Goal: Information Seeking & Learning: Learn about a topic

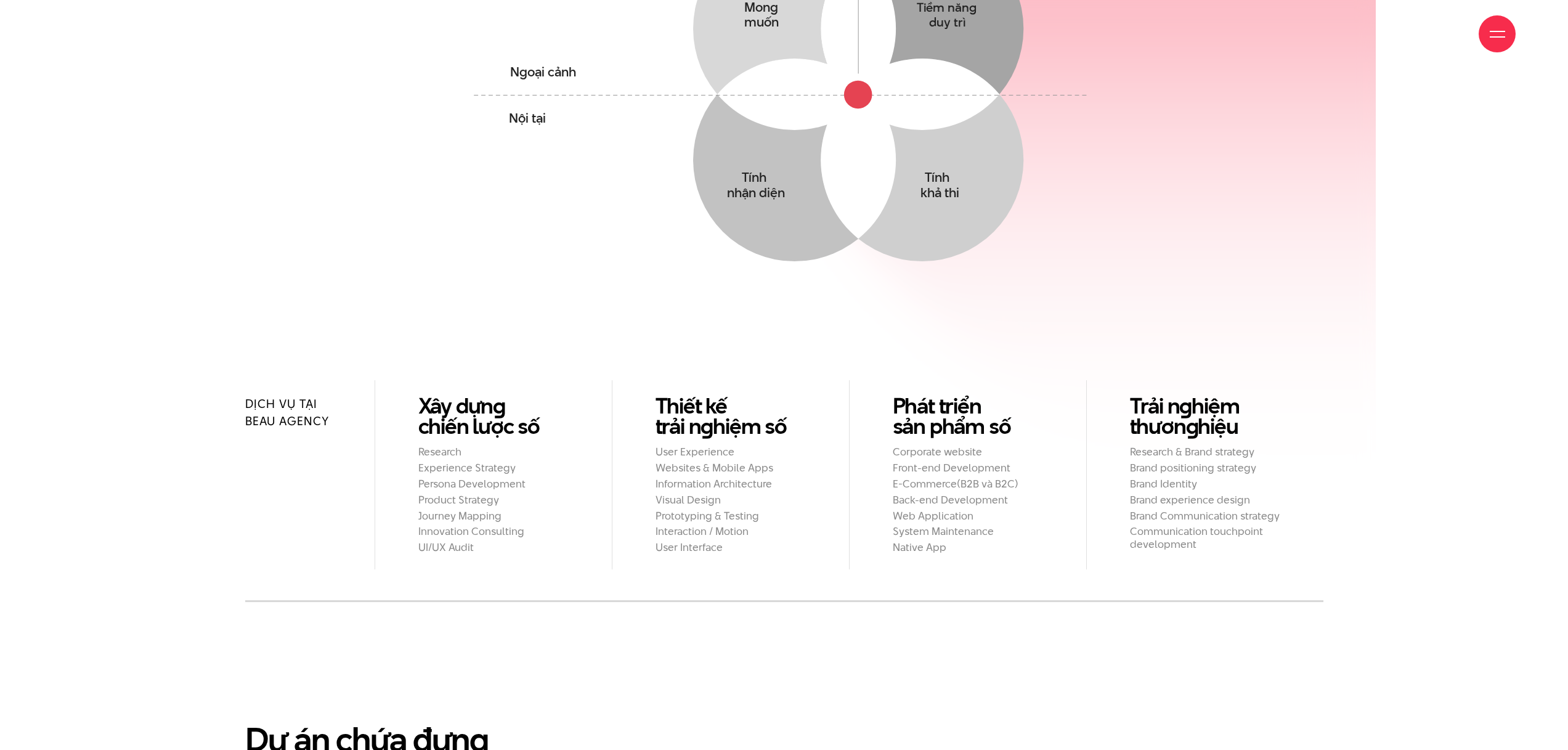
scroll to position [1401, 0]
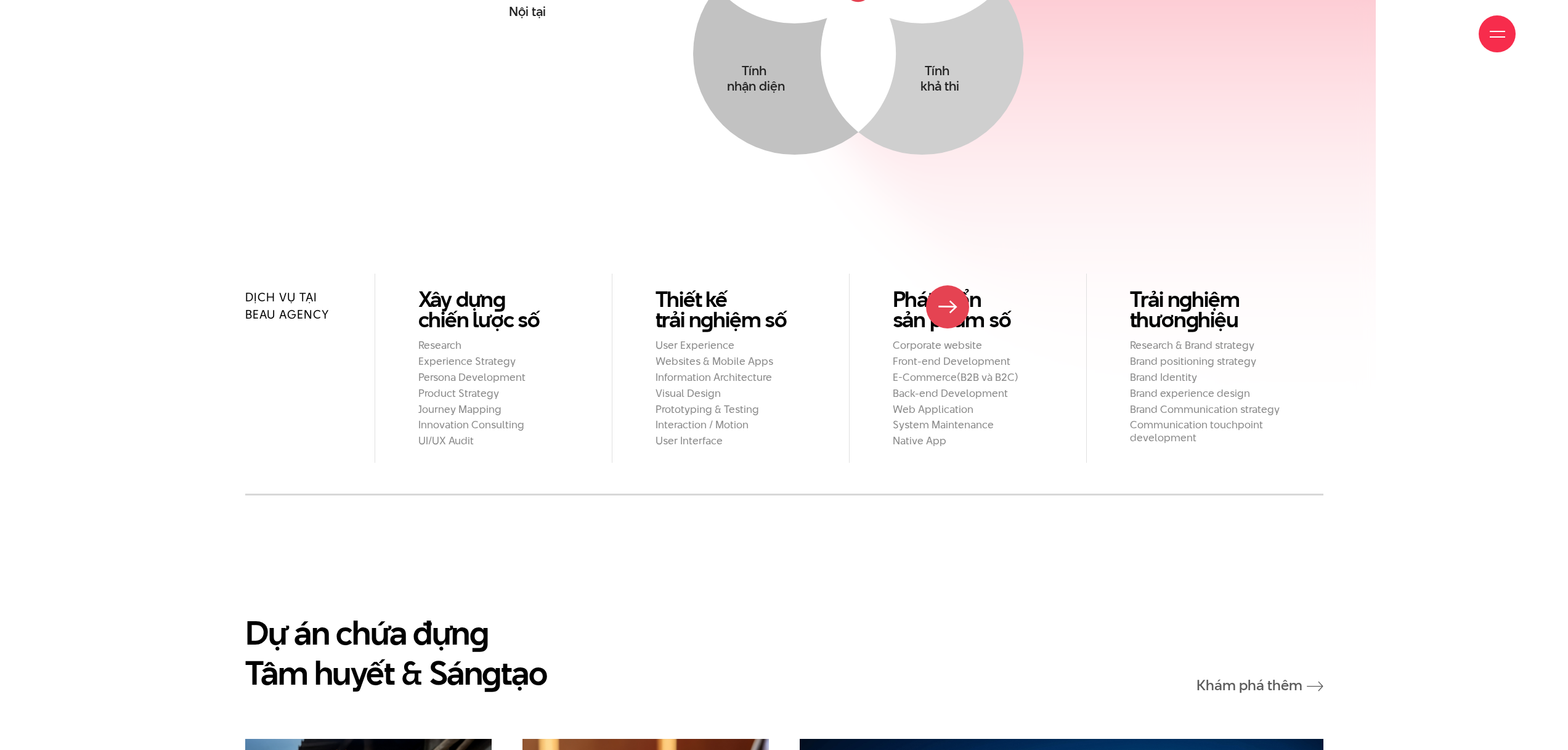
click at [948, 339] on h2 "Corporate website" at bounding box center [968, 345] width 151 height 13
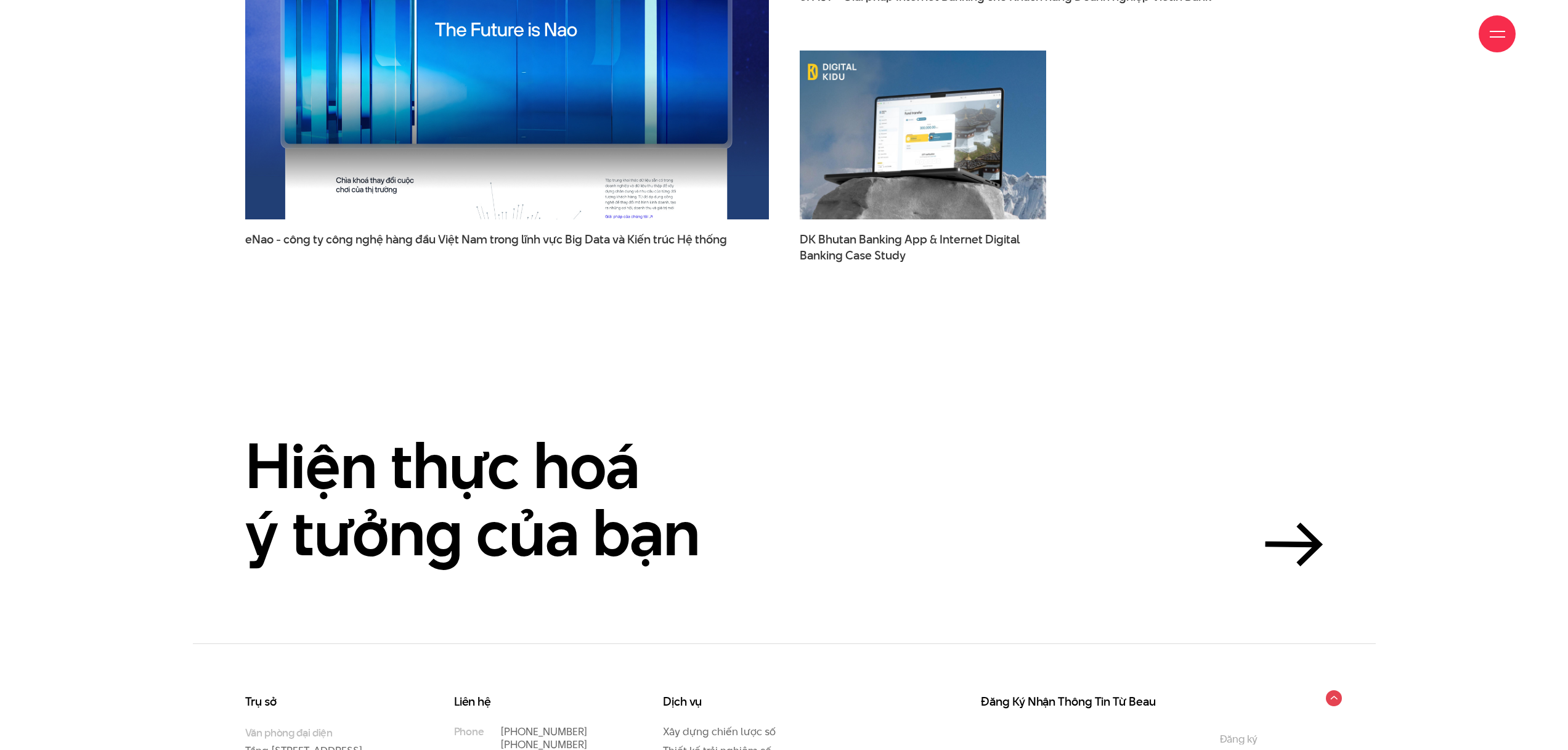
scroll to position [4526, 0]
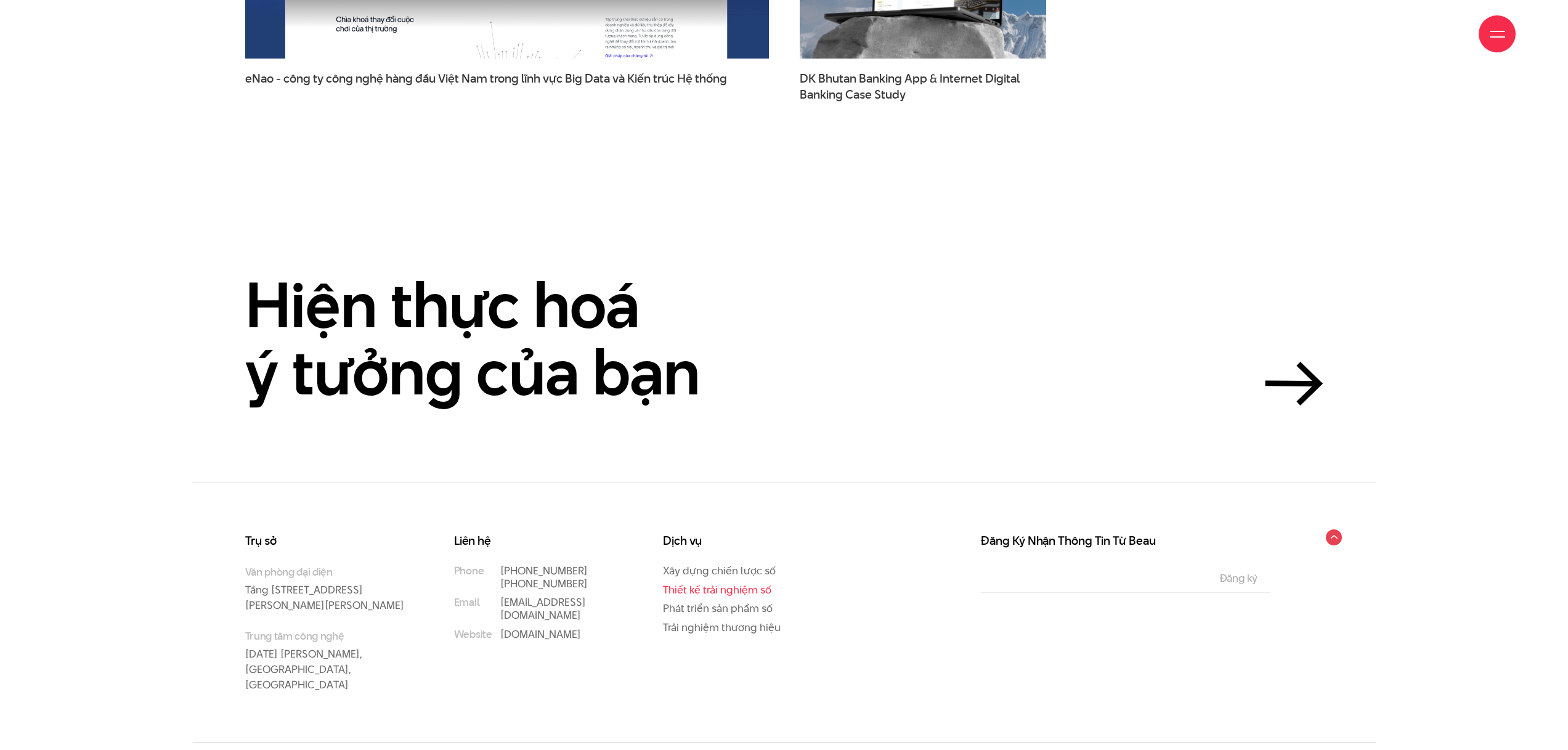
click at [751, 583] on link "Thiết kế trải nghiệm số" at bounding box center [717, 590] width 108 height 15
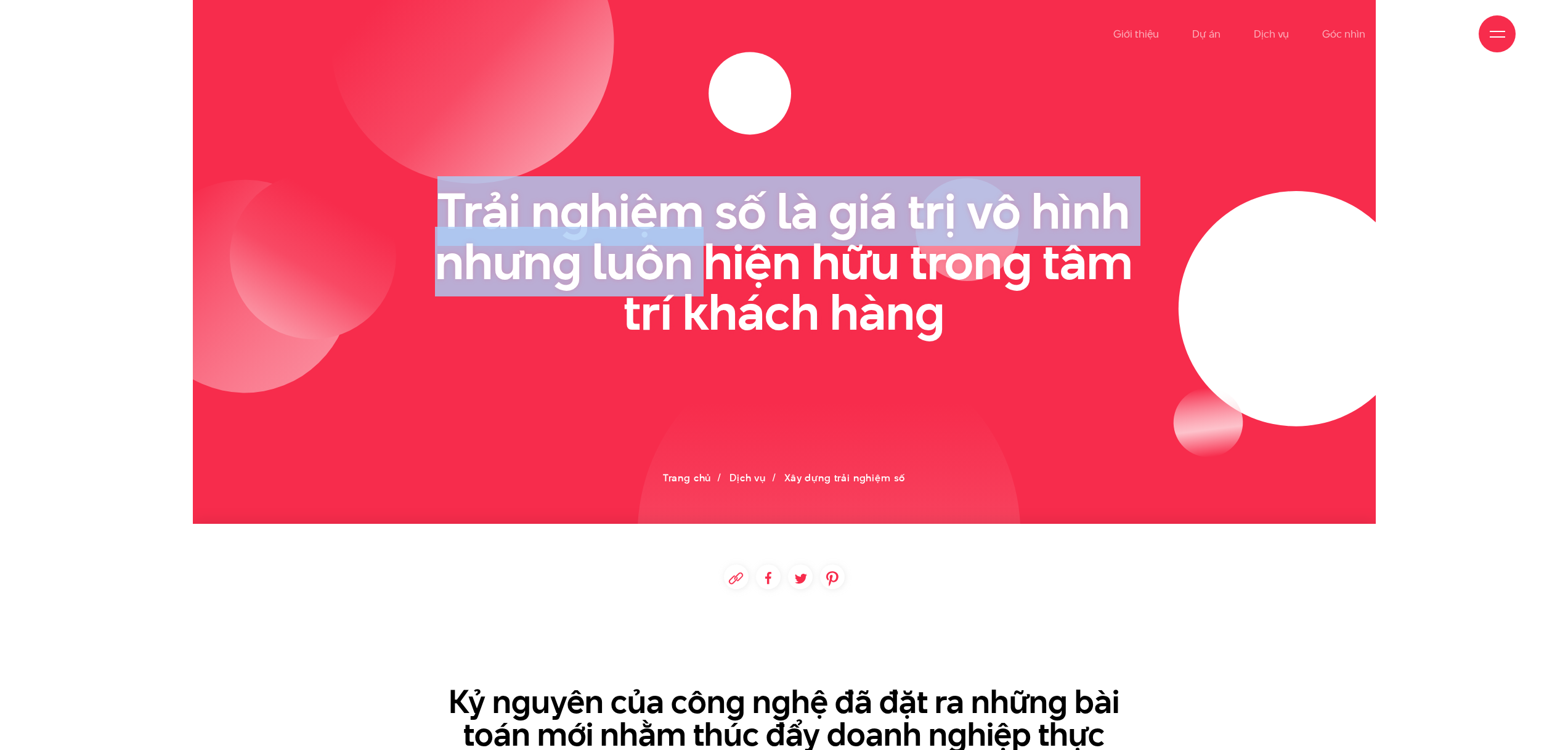
drag, startPoint x: 529, startPoint y: 217, endPoint x: 799, endPoint y: 288, distance: 279.2
click at [762, 284] on section at bounding box center [784, 262] width 1183 height 524
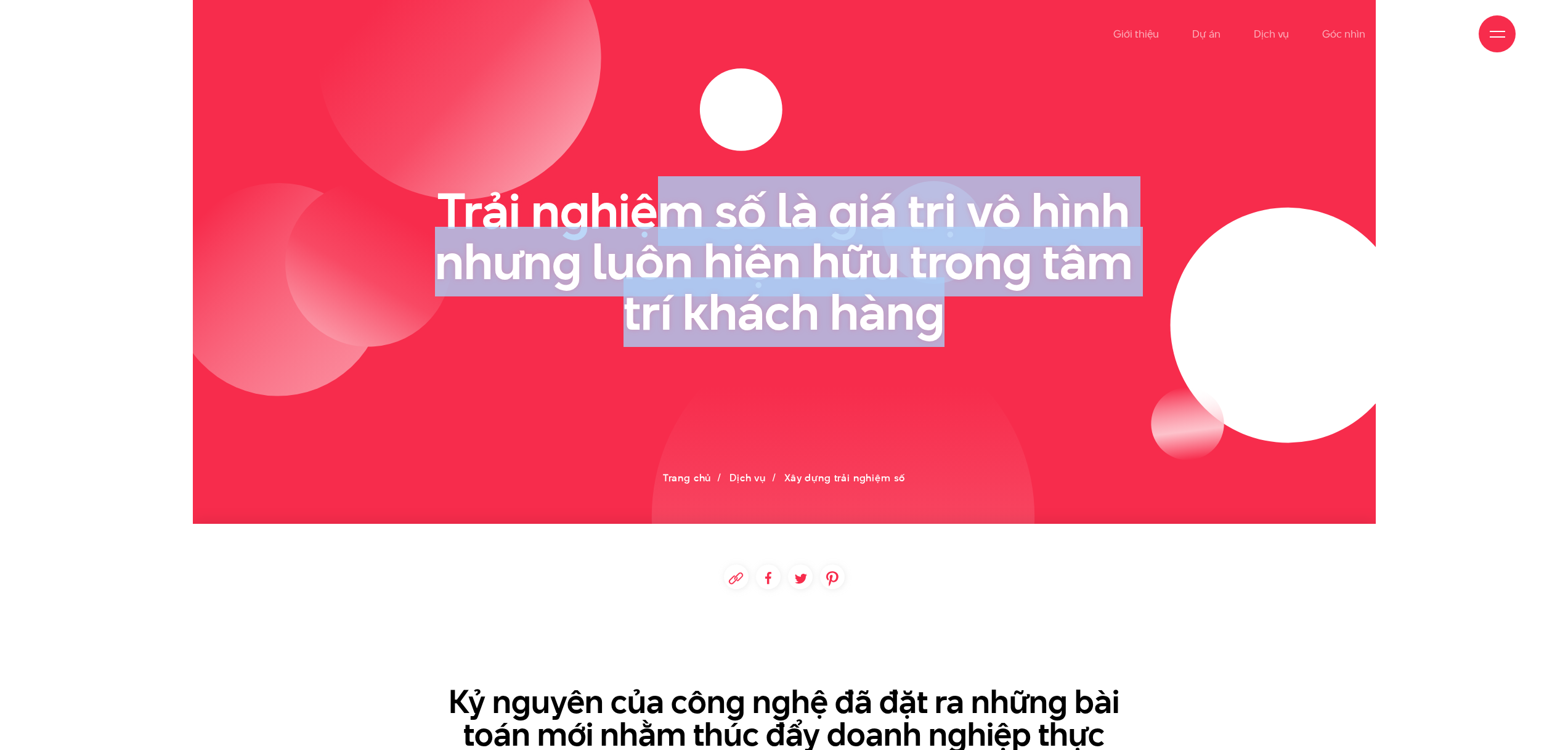
drag, startPoint x: 988, startPoint y: 308, endPoint x: 469, endPoint y: 197, distance: 530.7
click at [514, 206] on h2 "Trải nghiệm số là giá trị vô hình nhưng luôn hiện hữu trong tâm trí khách hàng" at bounding box center [784, 261] width 708 height 151
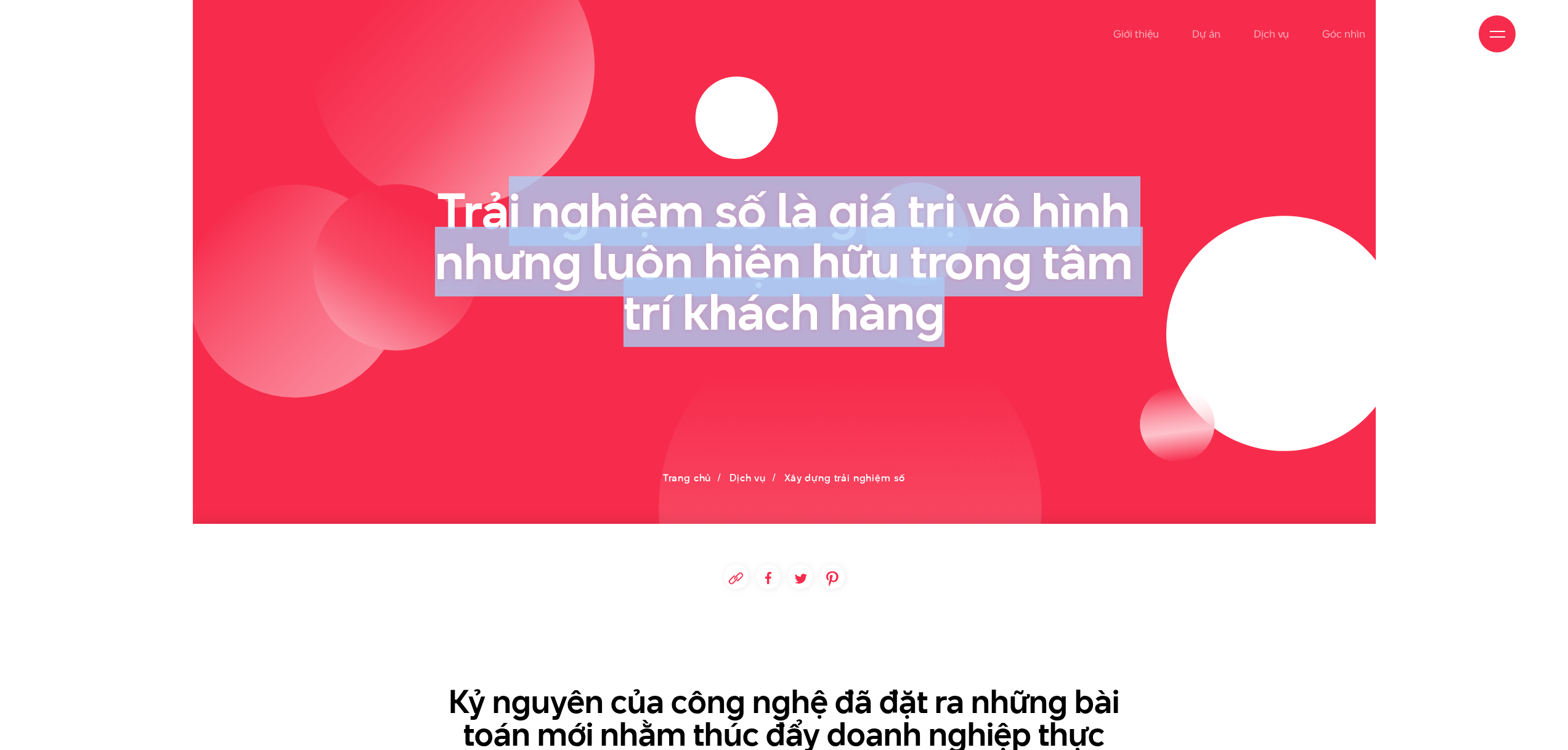
click at [440, 189] on h2 "Trải nghiệm số là giá trị vô hình nhưng luôn hiện hữu trong tâm trí khách hàng" at bounding box center [784, 261] width 708 height 151
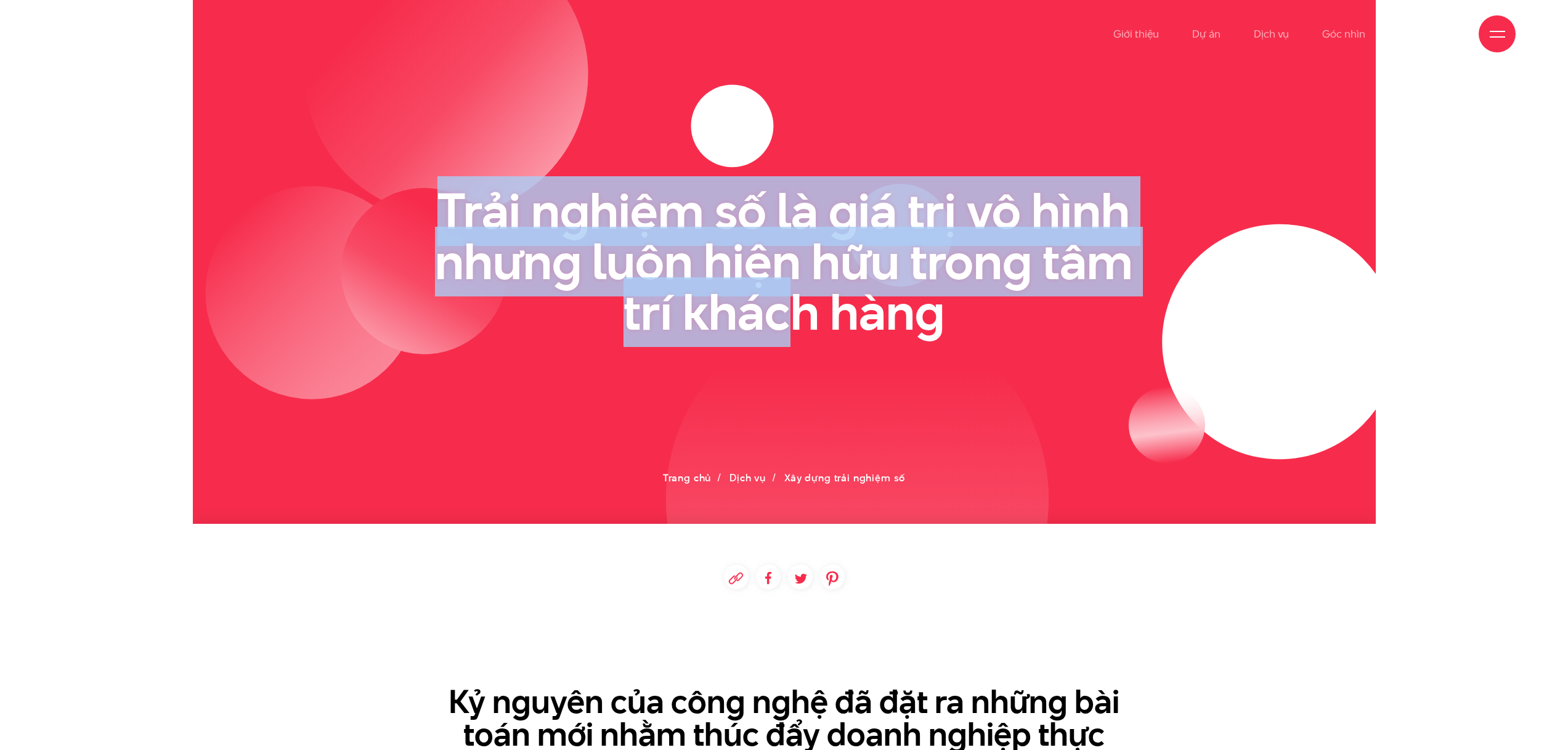
drag, startPoint x: 838, startPoint y: 352, endPoint x: 945, endPoint y: 376, distance: 109.7
click at [881, 362] on g at bounding box center [655, 295] width 1483 height 843
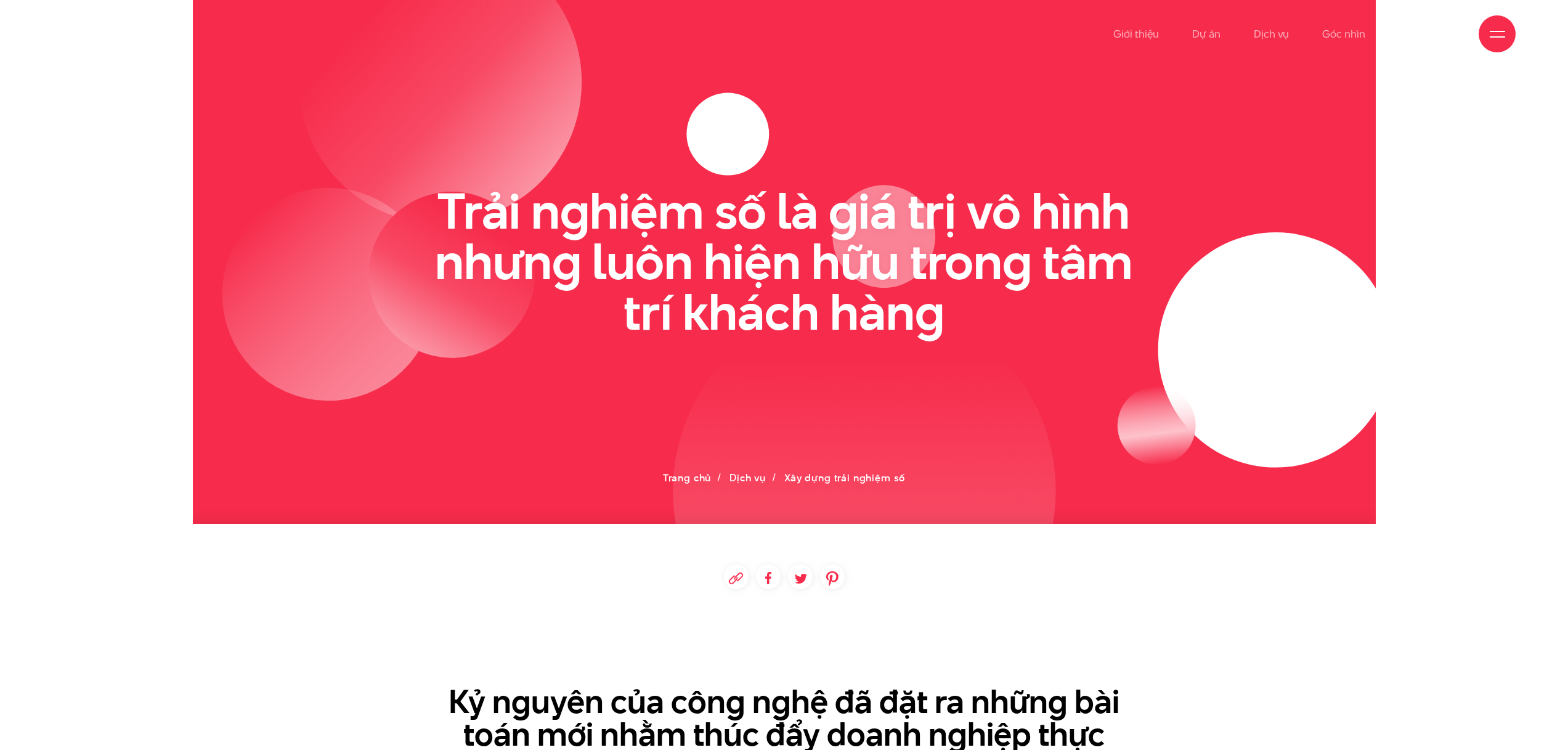
click at [971, 381] on circle at bounding box center [864, 491] width 382 height 382
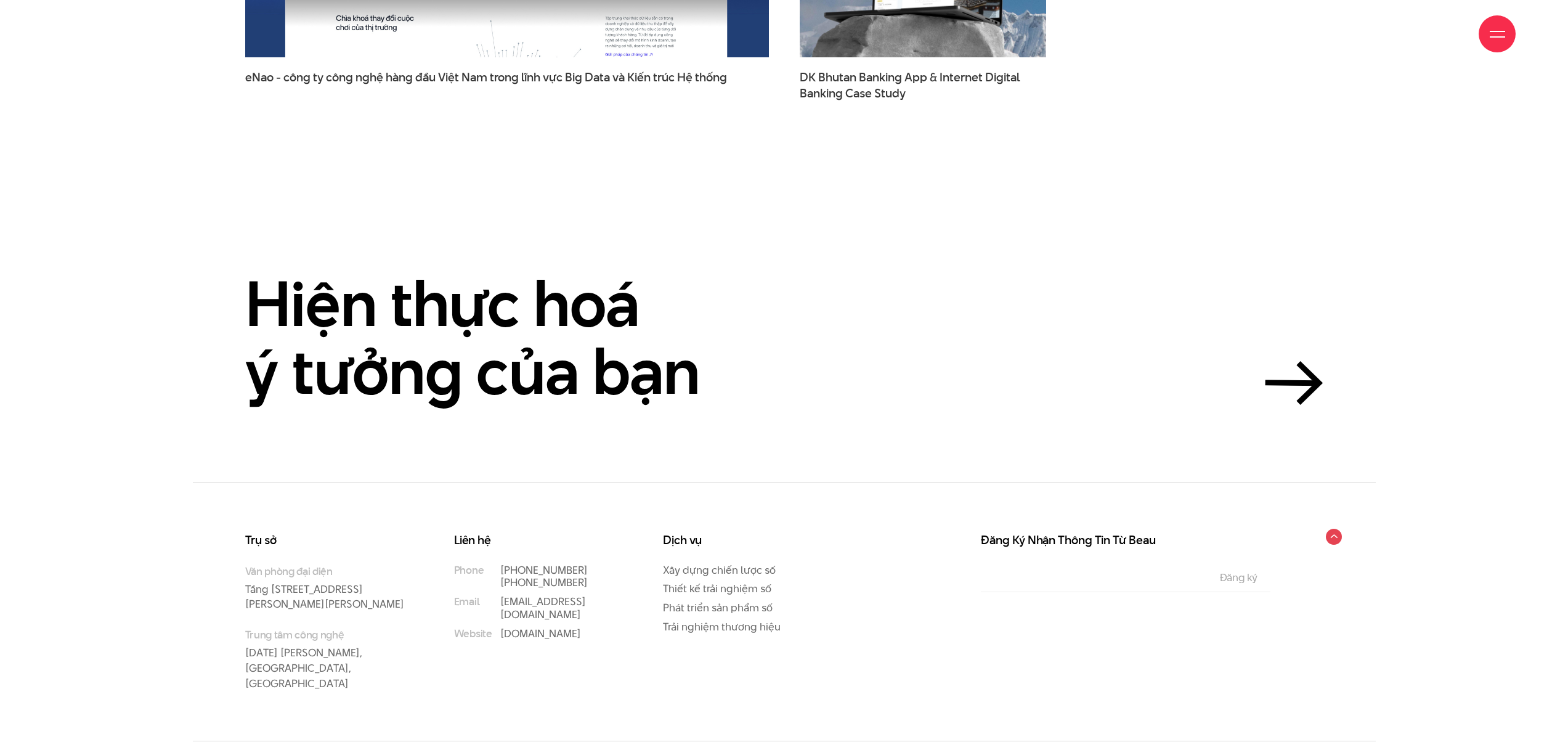
scroll to position [4303, 0]
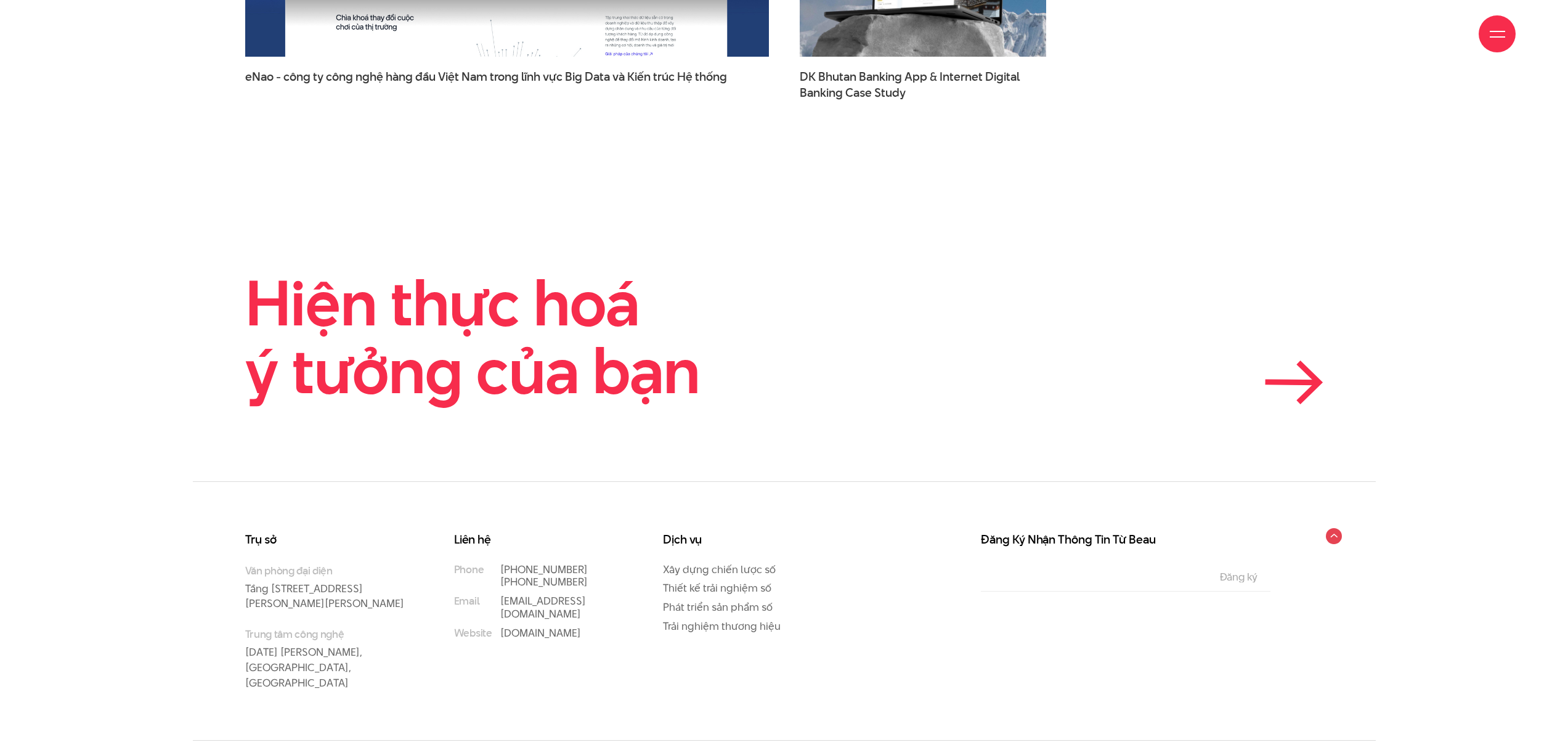
click at [1193, 388] on div "Hiện thực hoá ý tưởng của bạn" at bounding box center [784, 337] width 1078 height 135
click at [776, 339] on div "Hiện thực hoá ý tưởng của bạn" at bounding box center [784, 337] width 1078 height 135
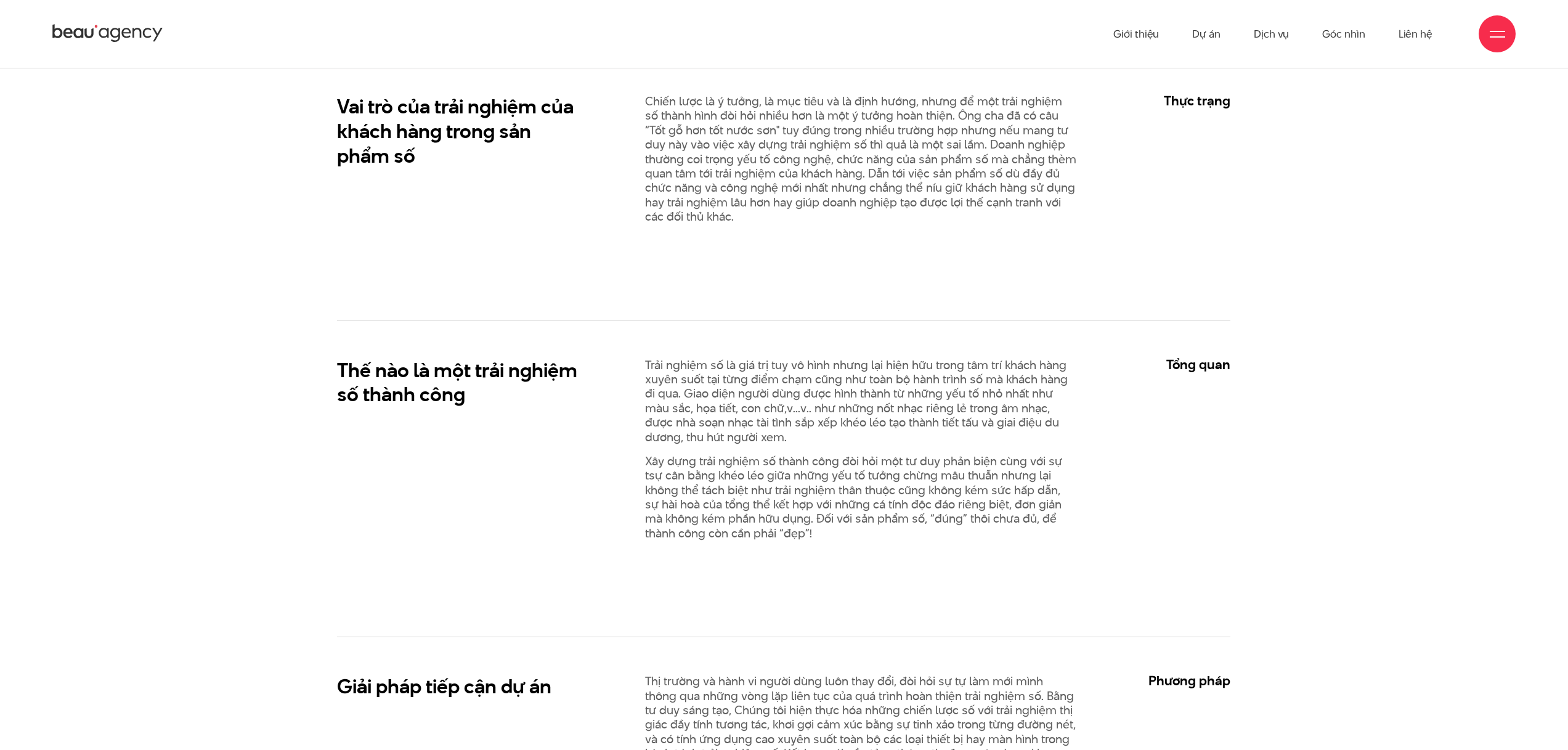
scroll to position [665, 0]
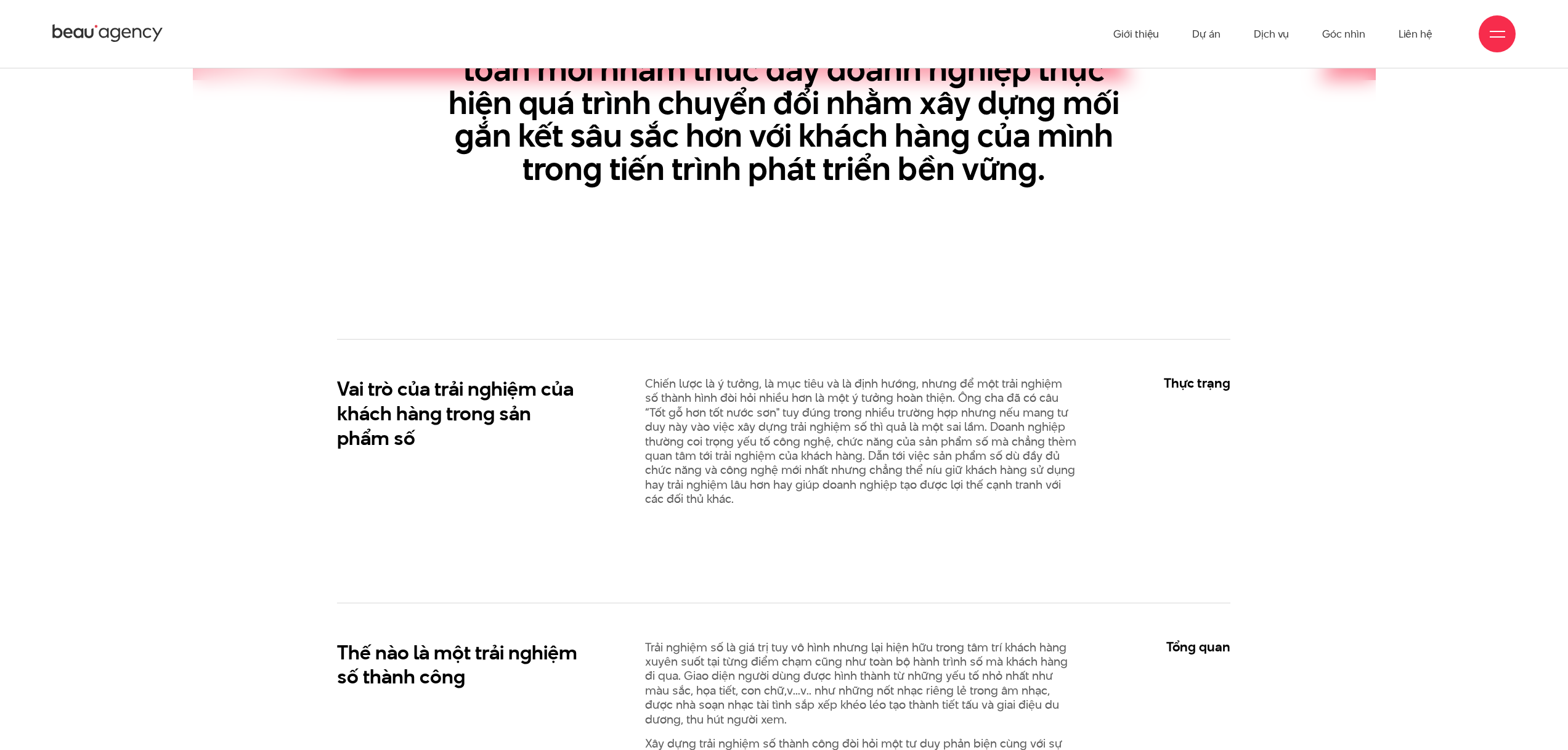
click at [146, 41] on icon at bounding box center [107, 33] width 111 height 21
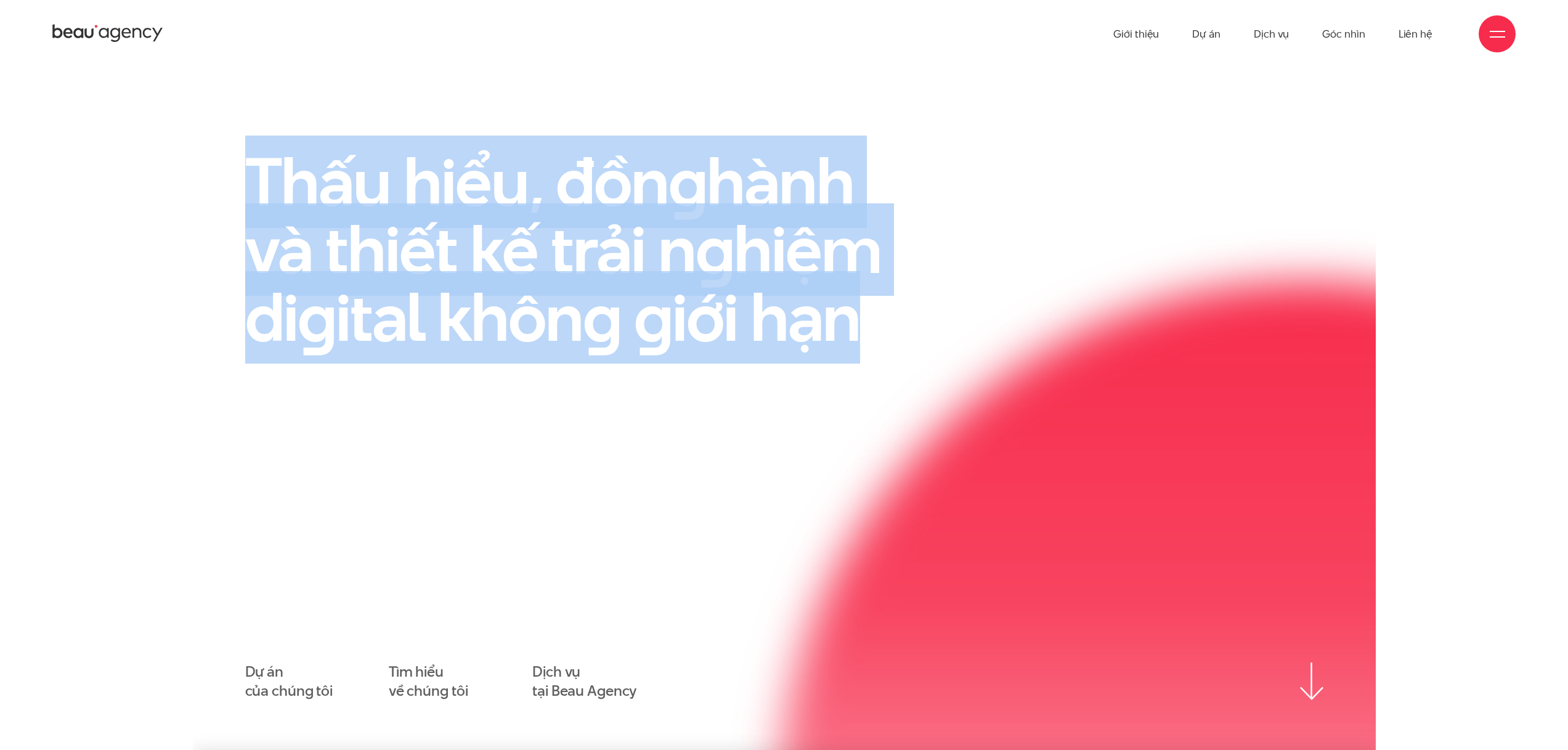
drag, startPoint x: 222, startPoint y: 151, endPoint x: 1027, endPoint y: 373, distance: 835.1
click at [1024, 373] on div "Thấu hiểu, đồn g hành và thiết kế trải n g hiệm di g ital khôn g g iới hạn Dự á…" at bounding box center [784, 424] width 1183 height 553
click at [1027, 373] on div "Thấu hiểu, đồn g hành và thiết kế trải n g hiệm di g ital khôn g g iới hạn" at bounding box center [784, 265] width 1109 height 234
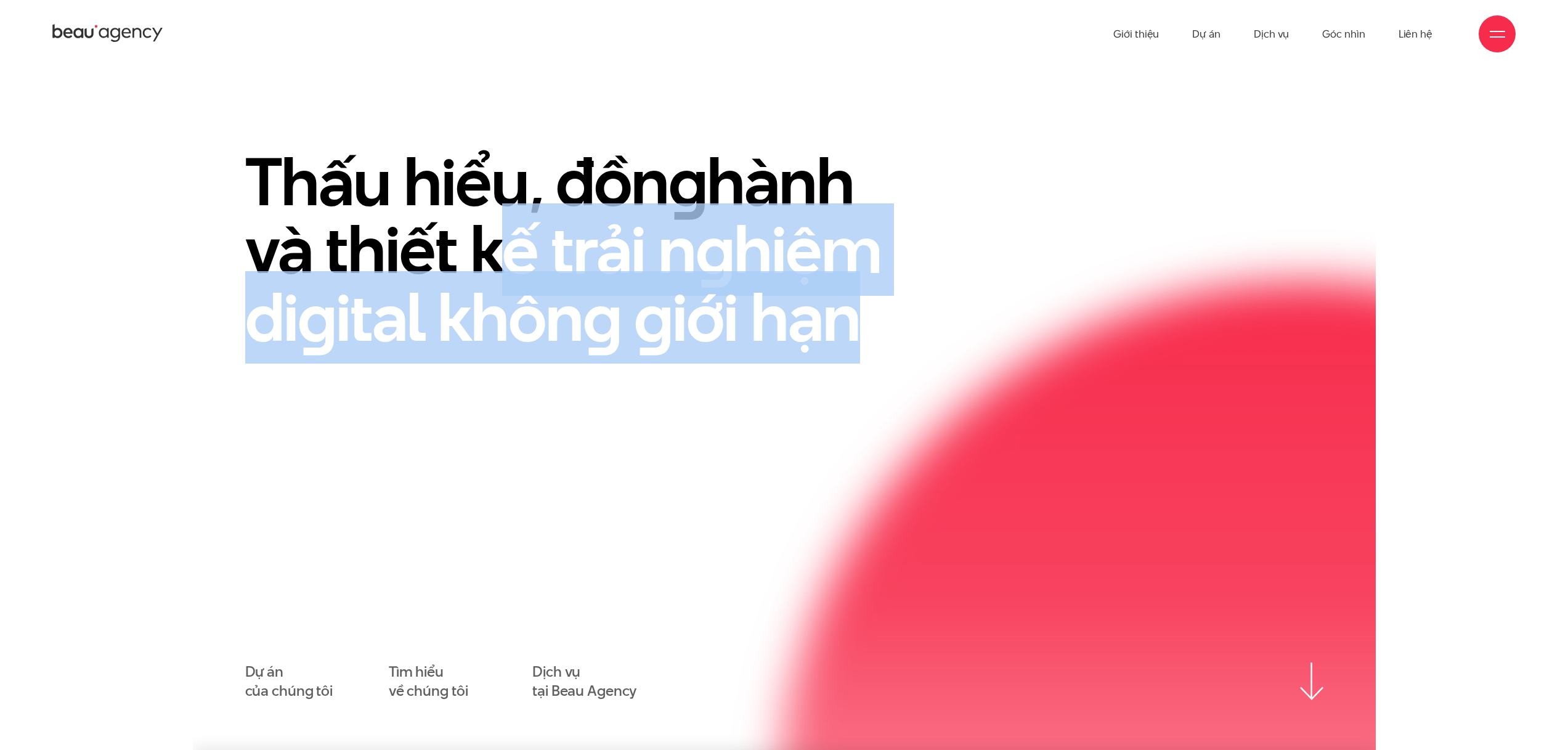
drag, startPoint x: 883, startPoint y: 360, endPoint x: 386, endPoint y: 205, distance: 520.6
click at [388, 206] on div "Thấu hiểu, đồn g hành và thiết kế trải n g hiệm di g ital khôn g g iới hạn Dự á…" at bounding box center [784, 424] width 1078 height 553
click at [383, 204] on h1 "Thấu hiểu, đồn g hành và thiết kế trải n g hiệm di g ital khôn g g iới hạn" at bounding box center [583, 249] width 677 height 204
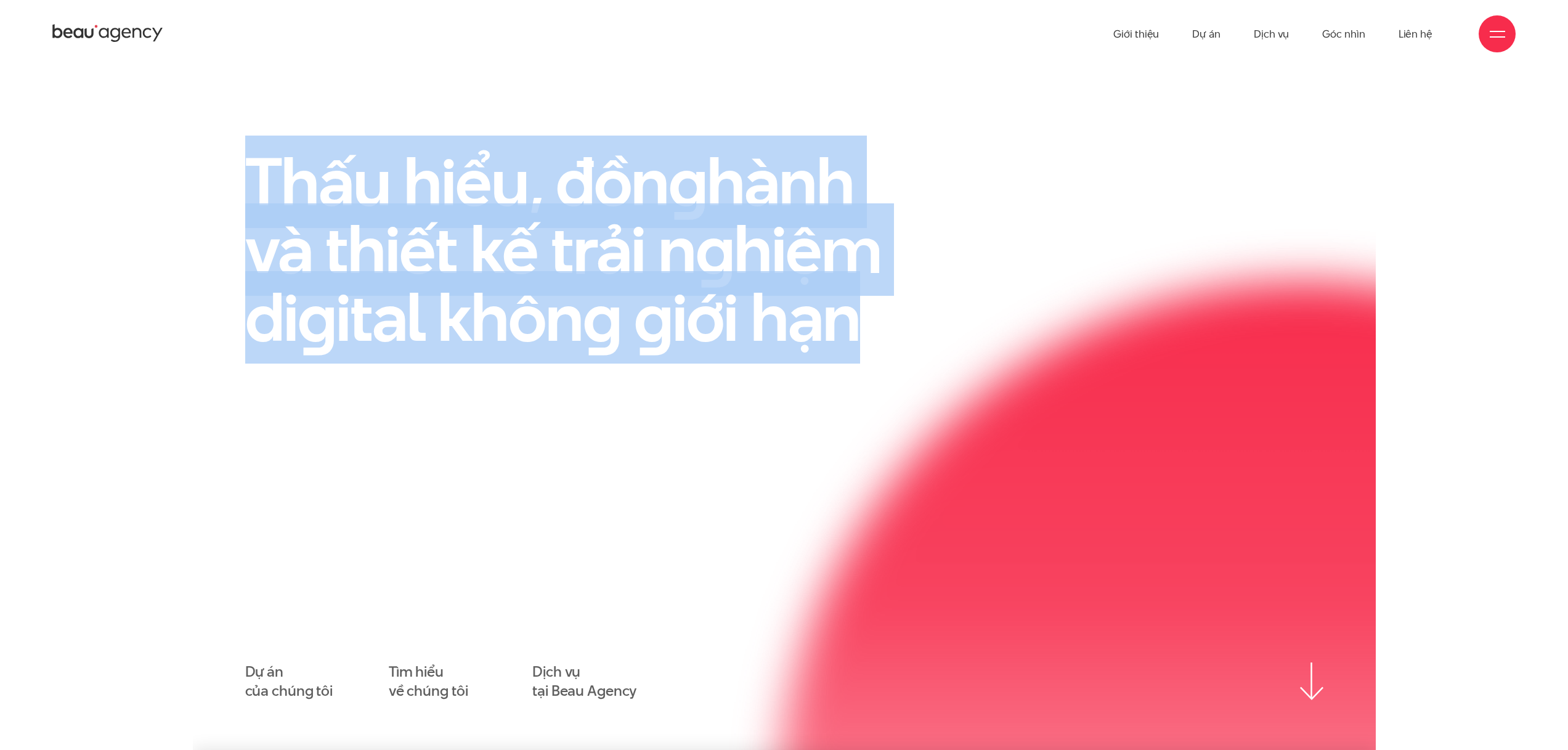
drag, startPoint x: 484, startPoint y: 214, endPoint x: 1042, endPoint y: 358, distance: 576.3
click at [1036, 356] on div "Thấu hiểu, đồn g hành và thiết kế trải n g hiệm di g ital khôn g g iới hạn" at bounding box center [784, 265] width 1109 height 234
click at [1044, 359] on div "Thấu hiểu, đồn g hành và thiết kế trải n g hiệm di g ital khôn g g iới hạn" at bounding box center [784, 265] width 1109 height 234
drag, startPoint x: 351, startPoint y: 191, endPoint x: 286, endPoint y: 169, distance: 68.6
click at [286, 169] on h1 "Thấu hiểu, đồn g hành và thiết kế trải n g hiệm di g ital khôn g g iới hạn" at bounding box center [583, 249] width 677 height 204
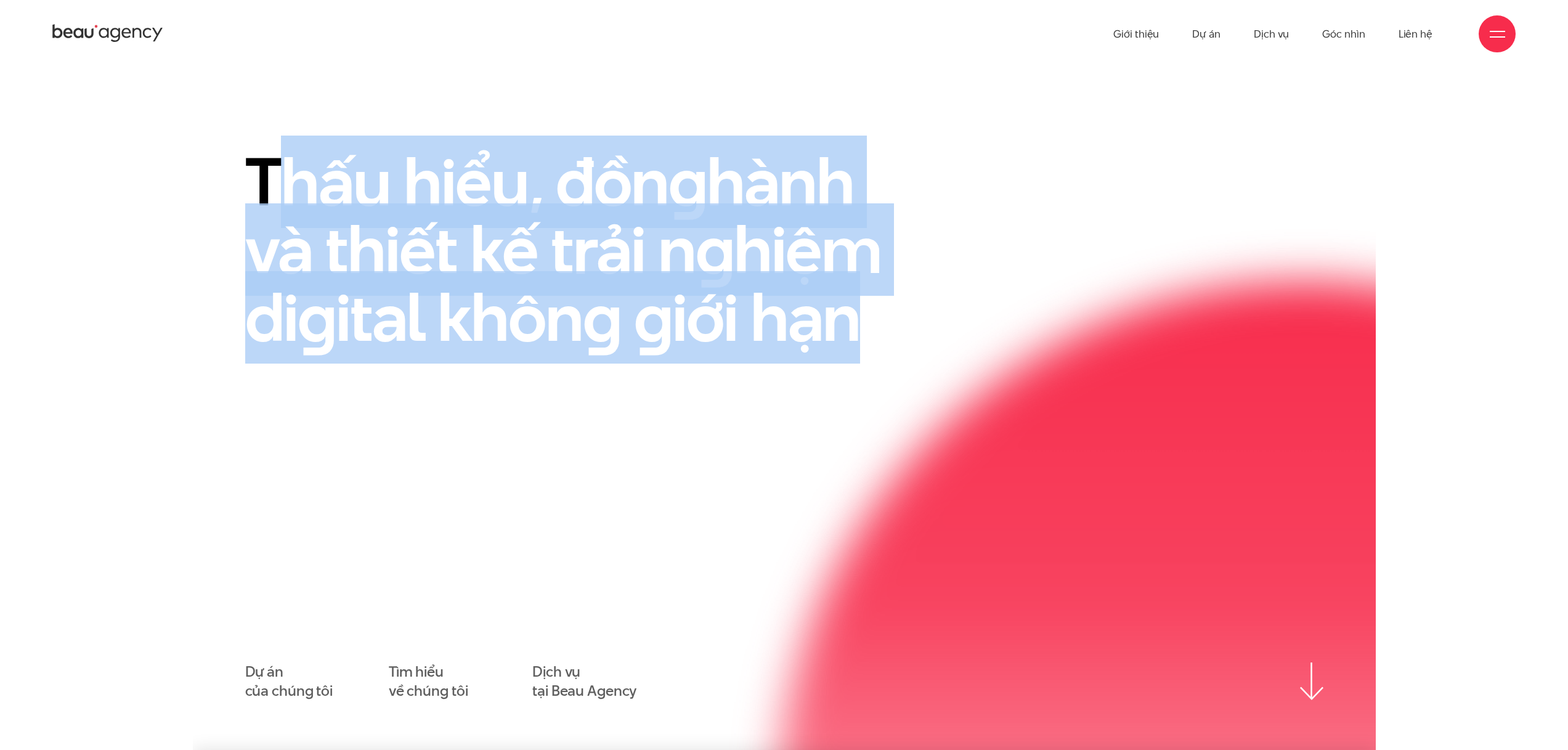
click at [286, 169] on h1 "Thấu hiểu, đồn g hành và thiết kế trải n g hiệm di g ital khôn g g iới hạn" at bounding box center [583, 249] width 677 height 204
drag, startPoint x: 737, startPoint y: 286, endPoint x: 1031, endPoint y: 367, distance: 305.0
click at [1031, 366] on div "Thấu hiểu, đồn g hành và thiết kế trải n g hiệm di g ital khôn g g iới hạn Dự á…" at bounding box center [784, 424] width 1183 height 553
click at [1031, 367] on div "Thấu hiểu, đồn g hành và thiết kế trải n g hiệm di g ital khôn g g iới hạn" at bounding box center [784, 265] width 1109 height 234
drag, startPoint x: 484, startPoint y: 225, endPoint x: 210, endPoint y: 147, distance: 284.9
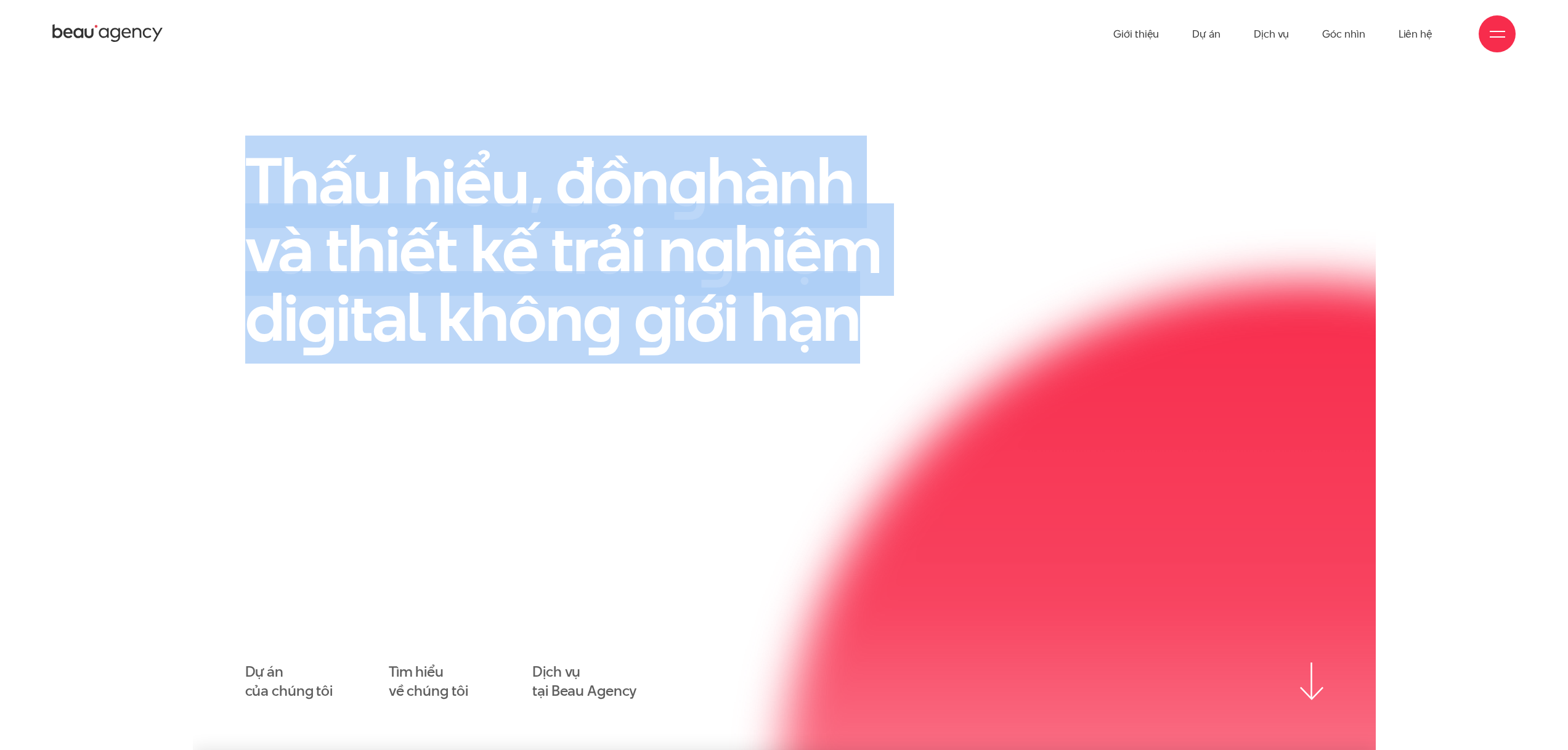
click at [210, 148] on div "Thấu hiểu, đồn g hành và thiết kế trải n g hiệm di g ital khôn g g iới hạn Dự á…" at bounding box center [784, 424] width 1183 height 553
drag, startPoint x: 506, startPoint y: 207, endPoint x: 922, endPoint y: 312, distance: 429.0
click at [922, 312] on h1 "Thấu hiểu, đồn g hành và thiết kế trải n g hiệm di g ital khôn g g iới hạn" at bounding box center [583, 249] width 677 height 204
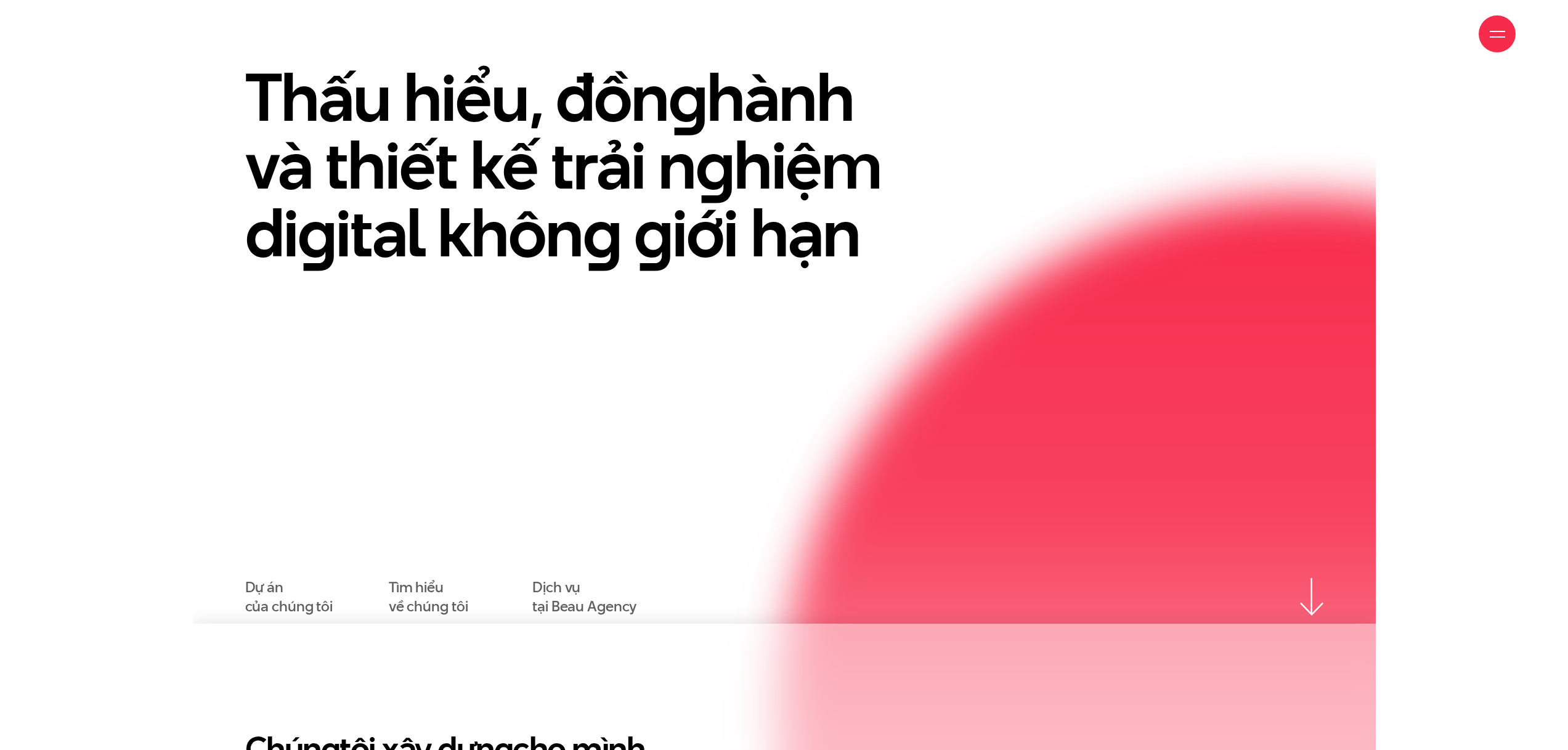
scroll to position [103, 0]
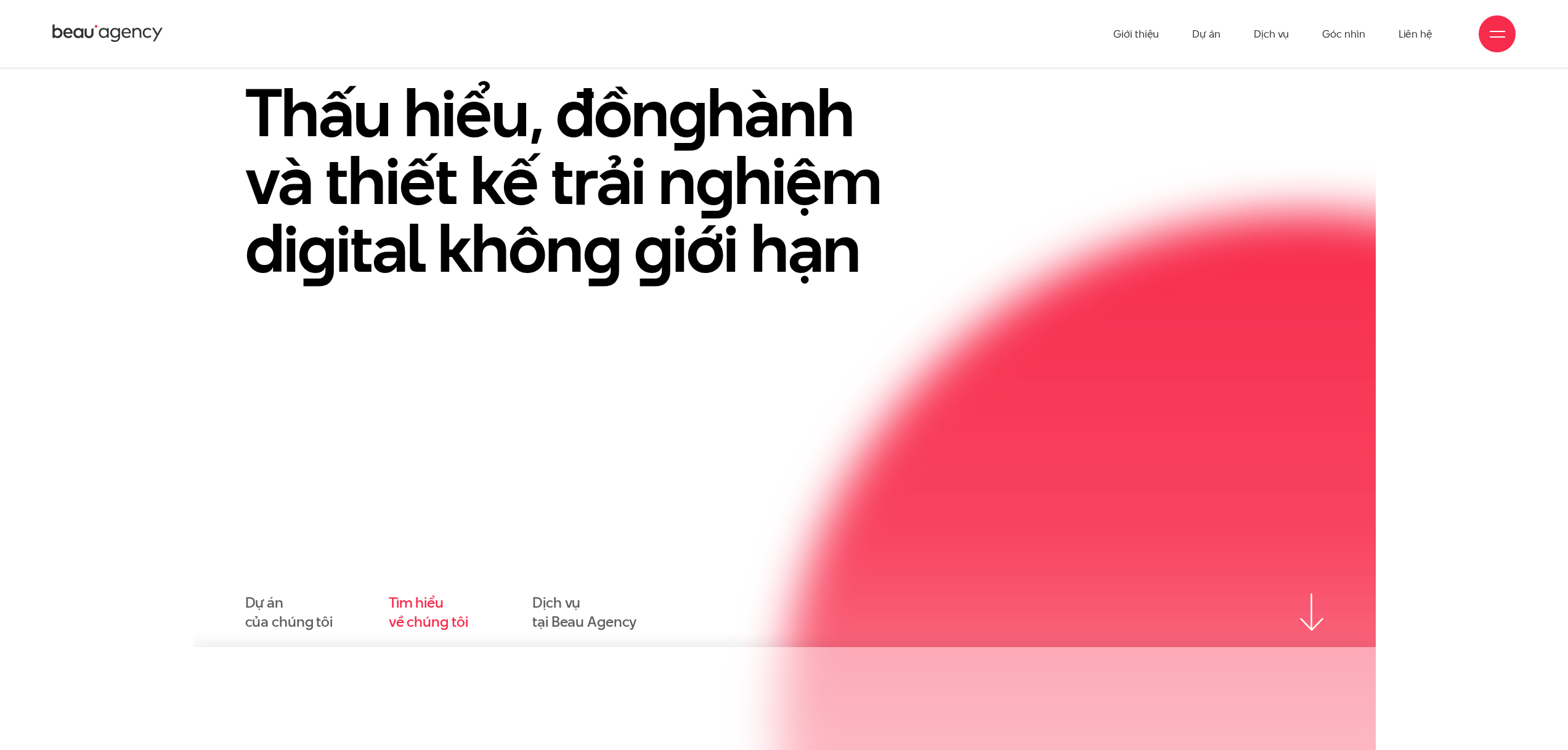
click at [433, 620] on link "Tìm hiểu về chúng tôi" at bounding box center [428, 613] width 79 height 38
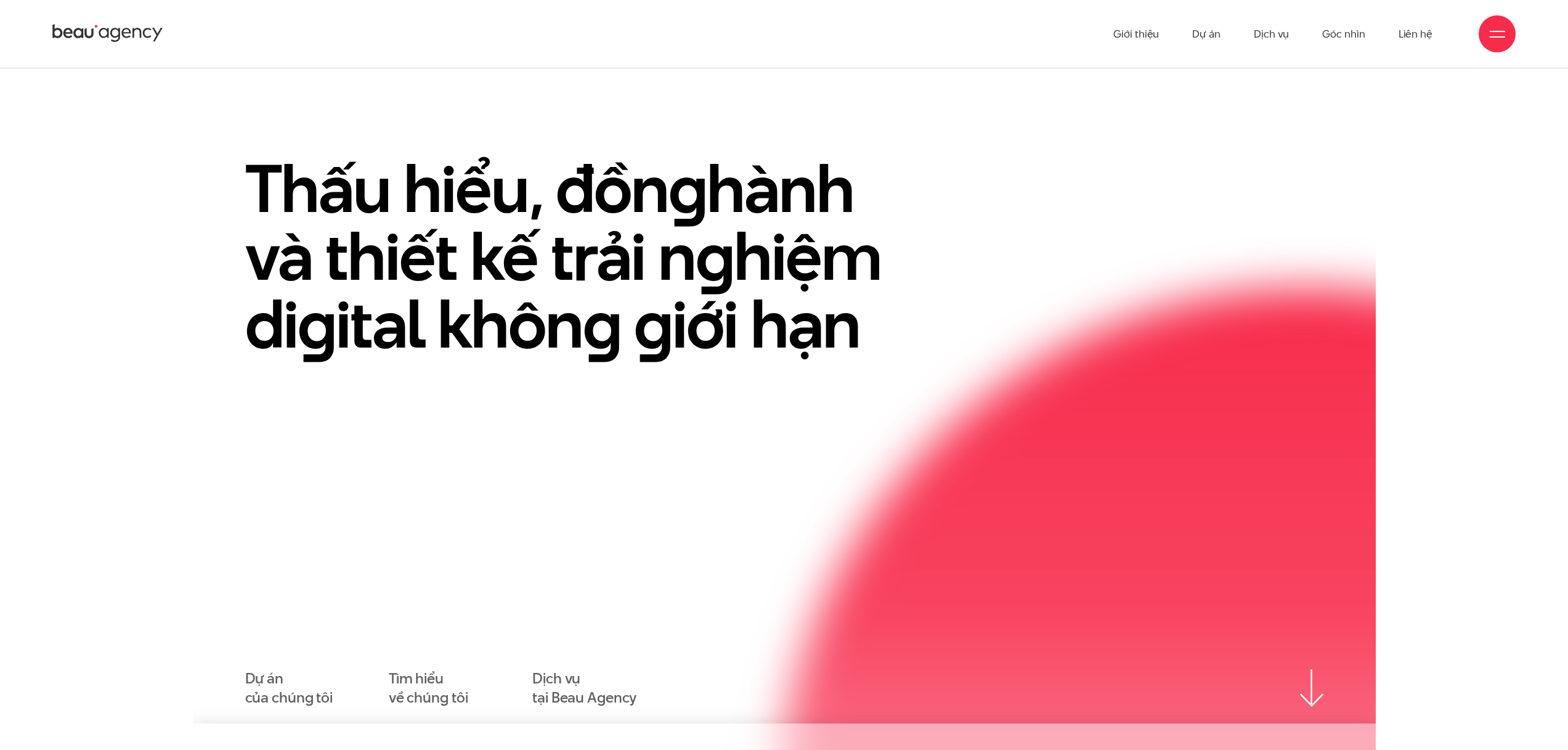
scroll to position [0, 0]
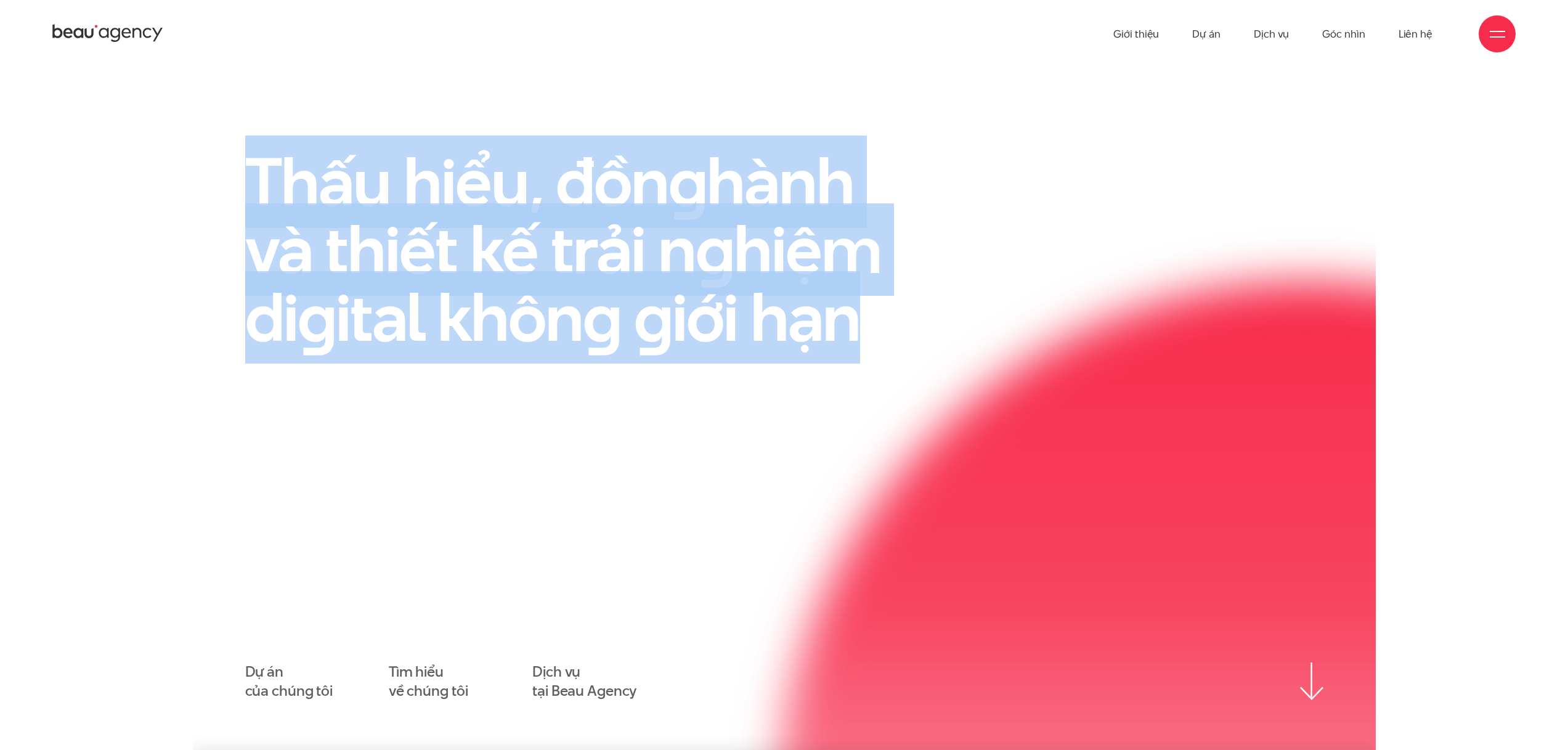
drag, startPoint x: 230, startPoint y: 147, endPoint x: 930, endPoint y: 362, distance: 732.3
click at [924, 360] on section "Thấu hiểu, đồn g hành và thiết kế trải n g hiệm di g ital khôn g g iới hạn Dự á…" at bounding box center [784, 409] width 1183 height 682
click at [930, 362] on div "Thấu hiểu, đồn g hành và thiết kế trải n g hiệm di g ital khôn g g iới hạn" at bounding box center [599, 265] width 739 height 234
drag, startPoint x: 955, startPoint y: 331, endPoint x: 243, endPoint y: 143, distance: 736.4
click at [257, 149] on div "Thấu hiểu, đồn g hành và thiết kế trải n g hiệm di g ital khôn g g iới hạn" at bounding box center [599, 265] width 739 height 234
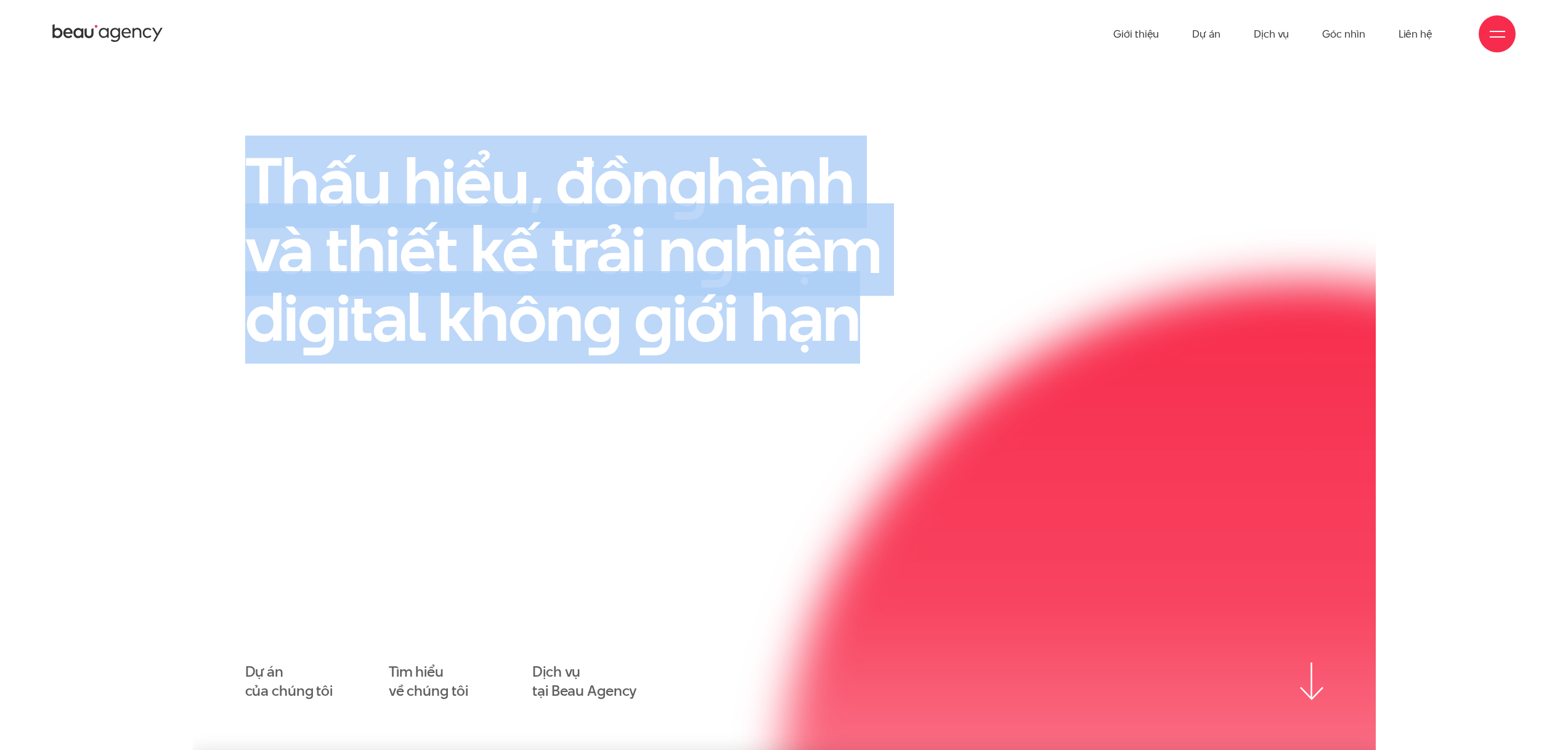
click at [243, 143] on section "Thấu hiểu, đồn g hành và thiết kế trải n g hiệm di g ital khôn g g iới hạn Dự á…" at bounding box center [784, 409] width 1183 height 682
drag, startPoint x: 721, startPoint y: 284, endPoint x: 889, endPoint y: 322, distance: 172.2
click at [894, 323] on h1 "Thấu hiểu, đồn g hành và thiết kế trải n g hiệm di g ital khôn g g iới hạn" at bounding box center [583, 249] width 677 height 204
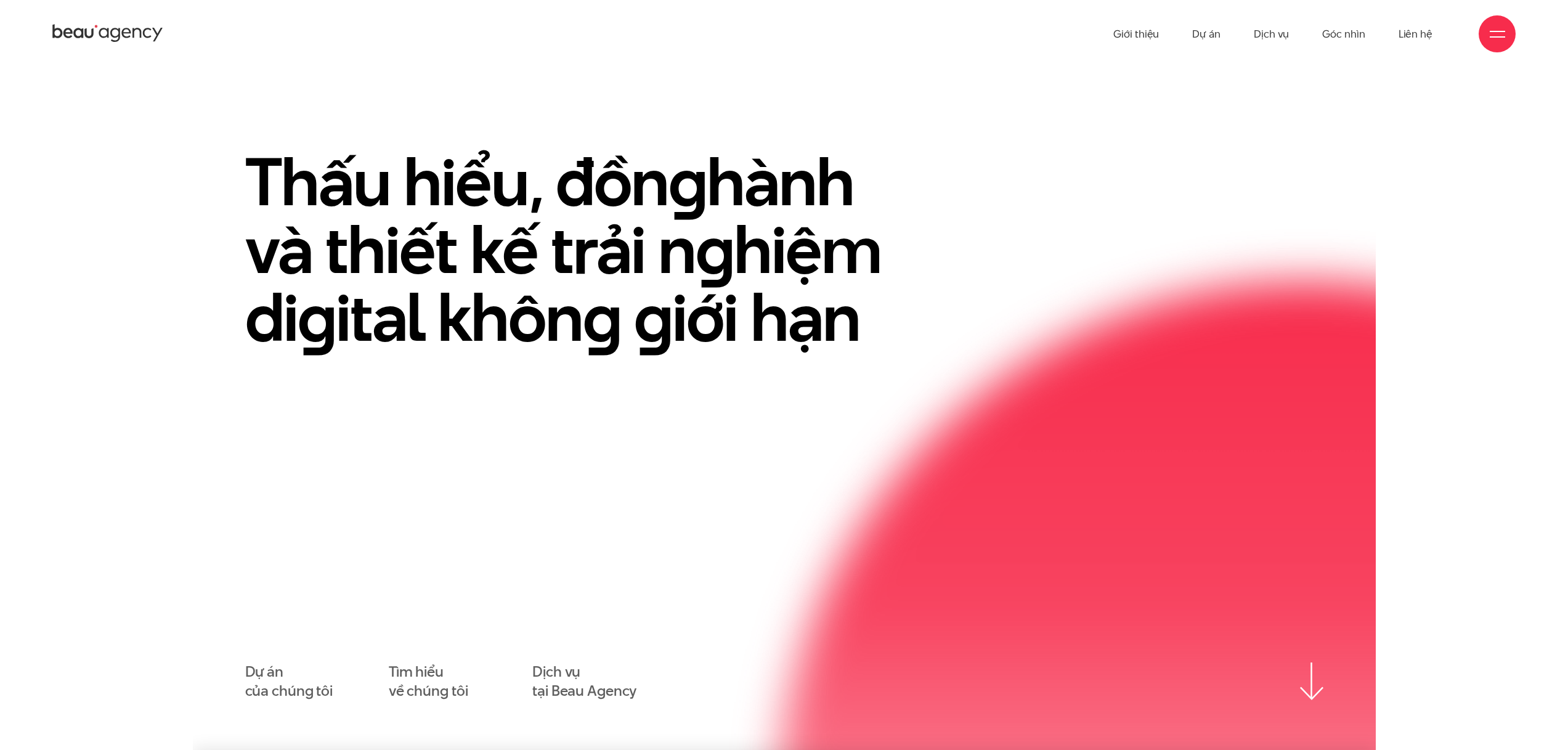
click at [145, 29] on icon at bounding box center [147, 33] width 9 height 10
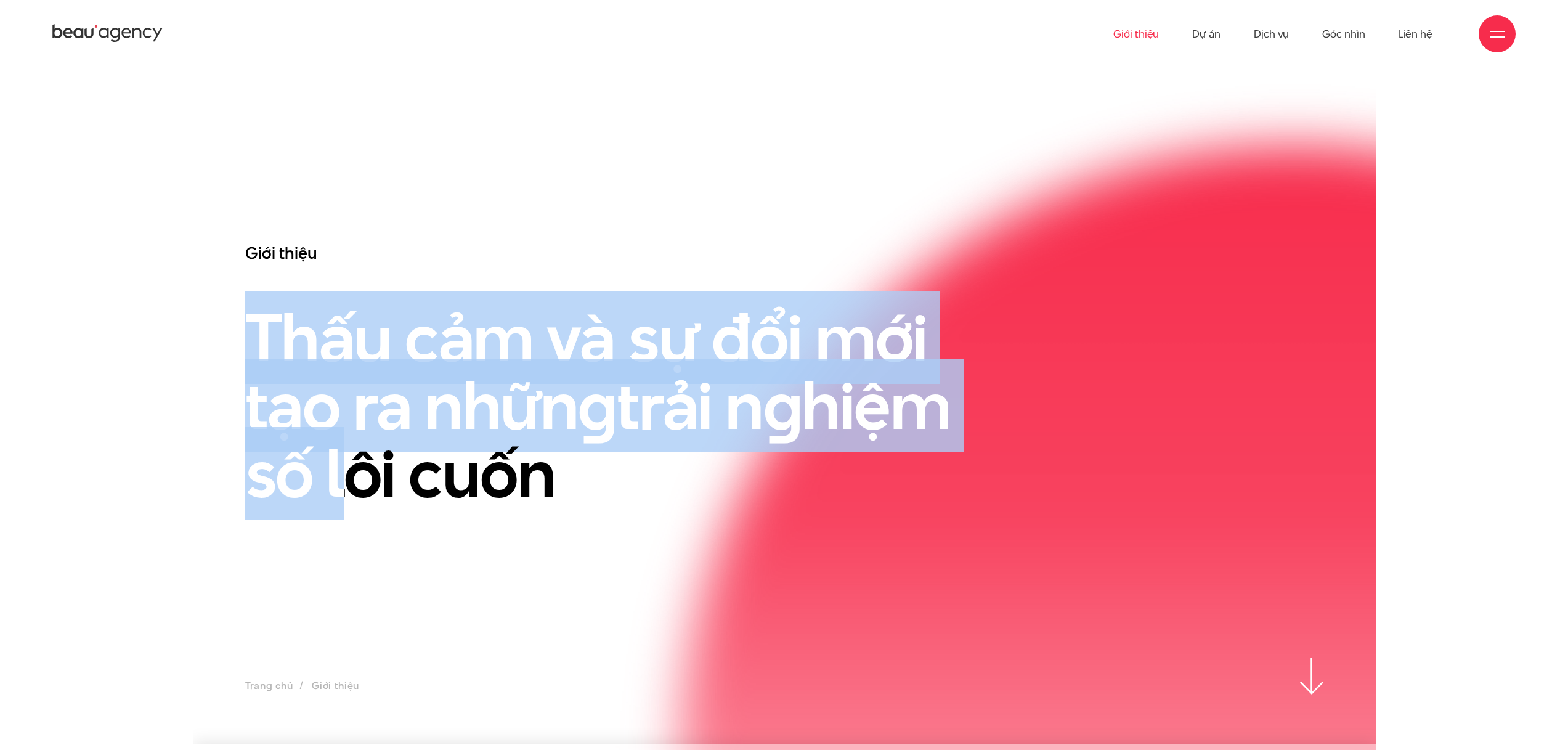
drag, startPoint x: 244, startPoint y: 320, endPoint x: 815, endPoint y: 513, distance: 602.7
click at [745, 500] on div "Giới thiệu Thấu cảm và sự đổi mới tạo ra nhữn g trải n g hiệm số lôi cuốn" at bounding box center [599, 449] width 739 height 415
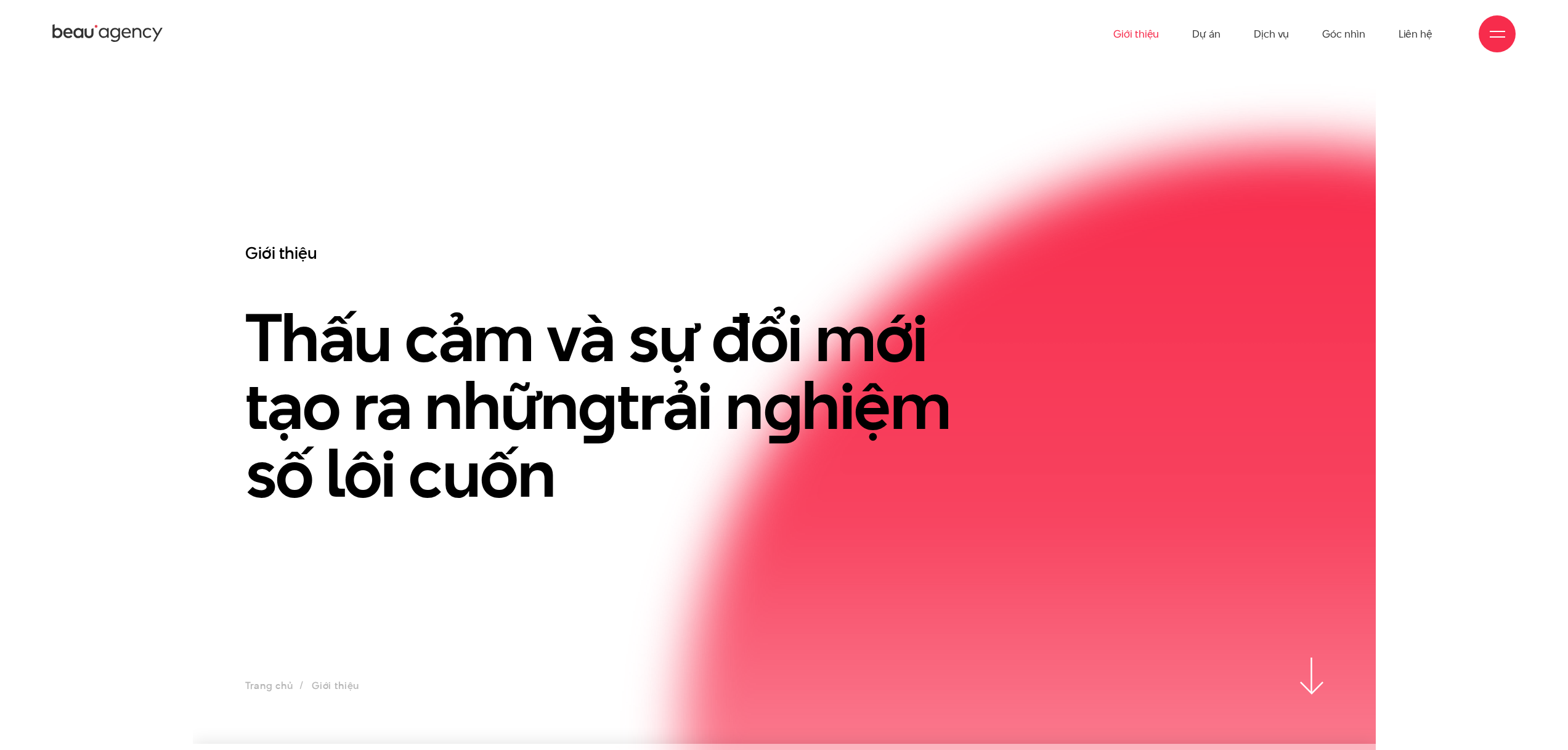
click at [815, 513] on div "Giới thiệu Thấu cảm và sự đổi mới tạo ra nhữn g trải n g hiệm số lôi cuốn" at bounding box center [599, 449] width 739 height 415
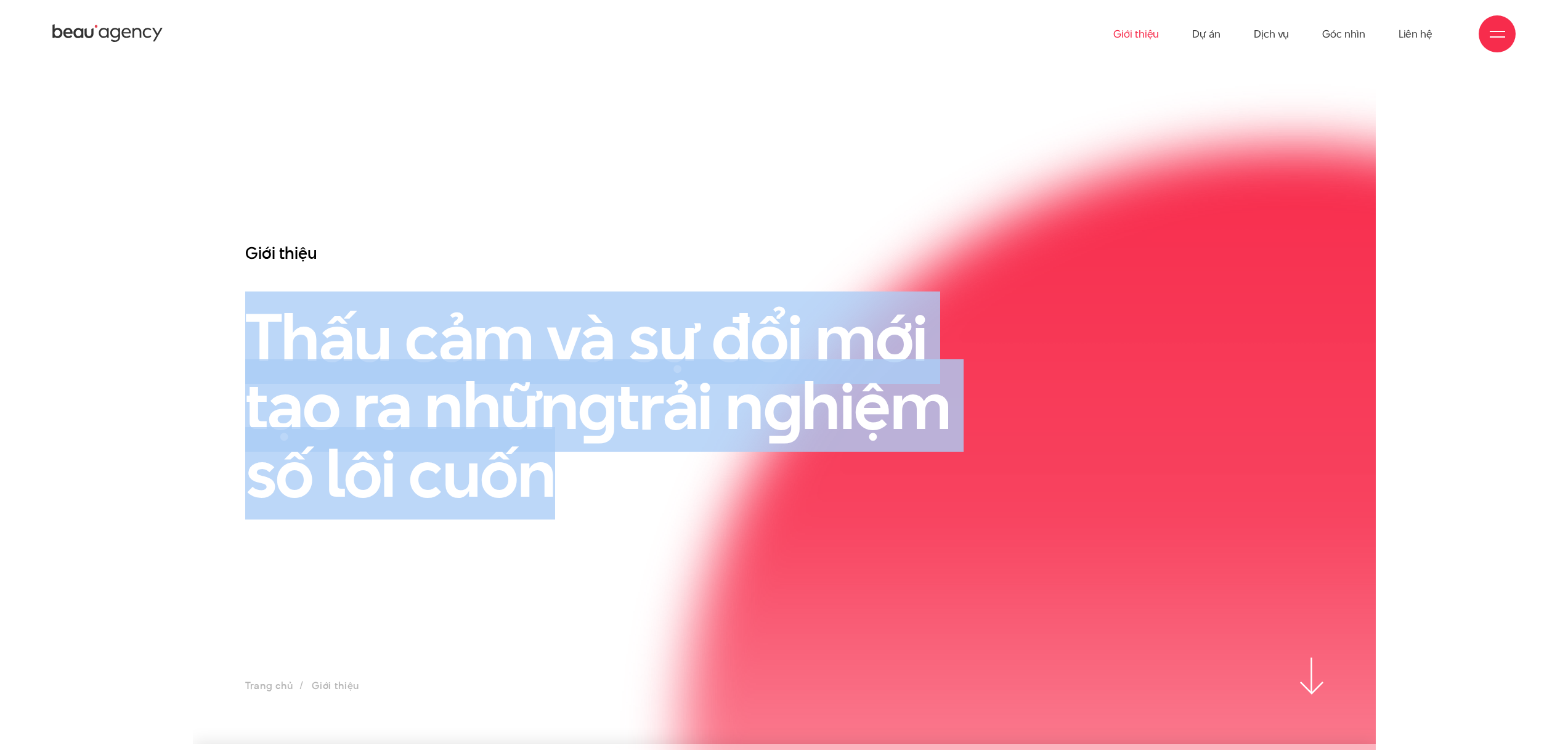
drag, startPoint x: 457, startPoint y: 330, endPoint x: 198, endPoint y: 226, distance: 279.1
click at [208, 231] on section "Giới thiệu Thấu cảm và sự đổi mới tạo ra nhữn g trải n g hiệm số lôi cuốn Trang…" at bounding box center [784, 405] width 1183 height 676
click at [197, 226] on section "Giới thiệu Thấu cảm và sự đổi mới tạo ra nhữn g trải n g hiệm số lôi cuốn Trang…" at bounding box center [784, 405] width 1183 height 676
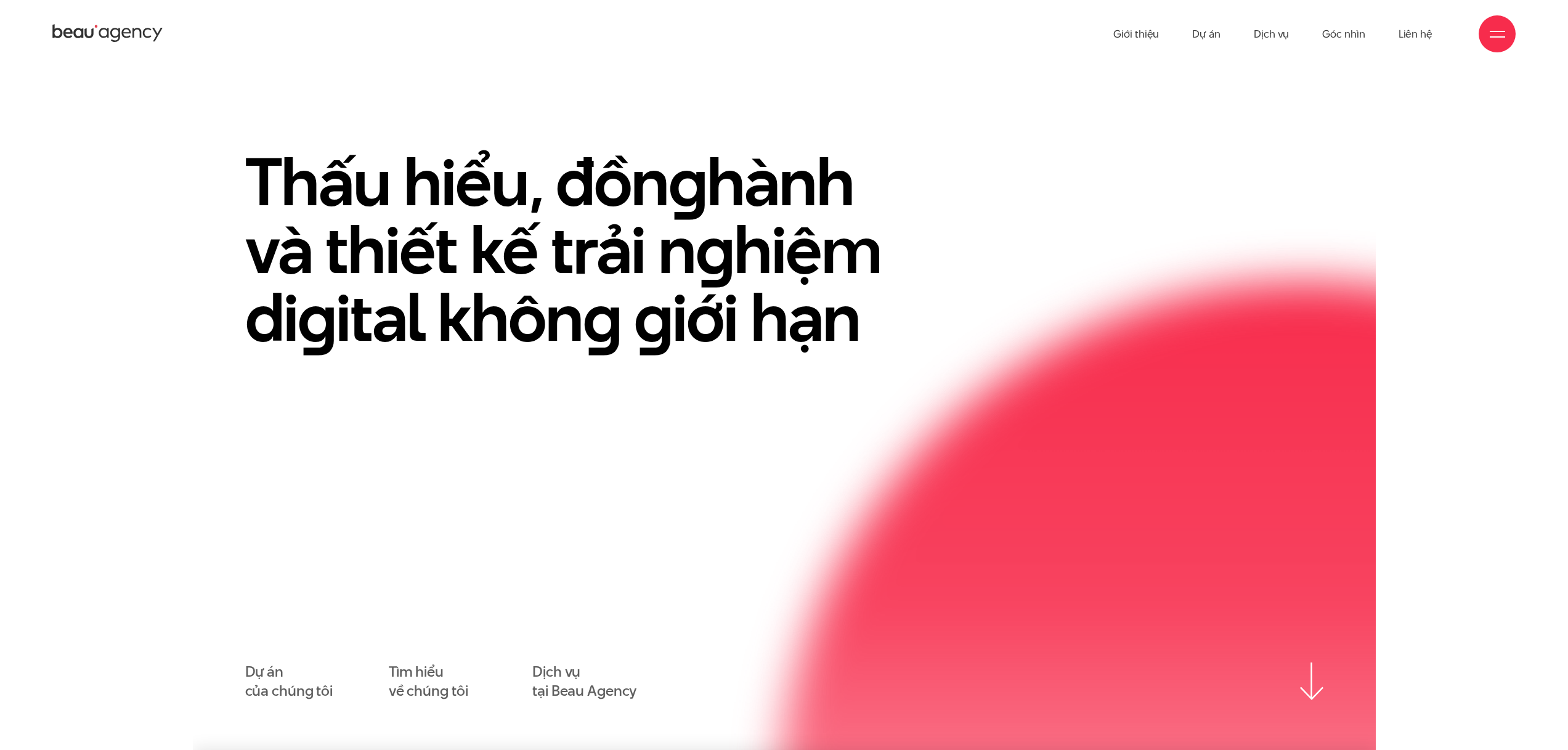
click at [552, 108] on section "Thấu hiểu, đồn g hành và thiết kế trải n g hiệm di g ital khôn g g iới hạn Dự á…" at bounding box center [784, 409] width 1183 height 682
click at [147, 40] on icon at bounding box center [107, 33] width 111 height 21
click at [1163, 36] on ul "Giới thiệu Dự án Dịch vụ Góc nhìn Liên hệ" at bounding box center [1273, 33] width 319 height 68
click at [1221, 33] on ul "Giới thiệu Dự án Dịch vụ Góc nhìn Liên hệ" at bounding box center [1273, 33] width 319 height 68
click at [1217, 33] on link "Dự án" at bounding box center [1207, 33] width 28 height 68
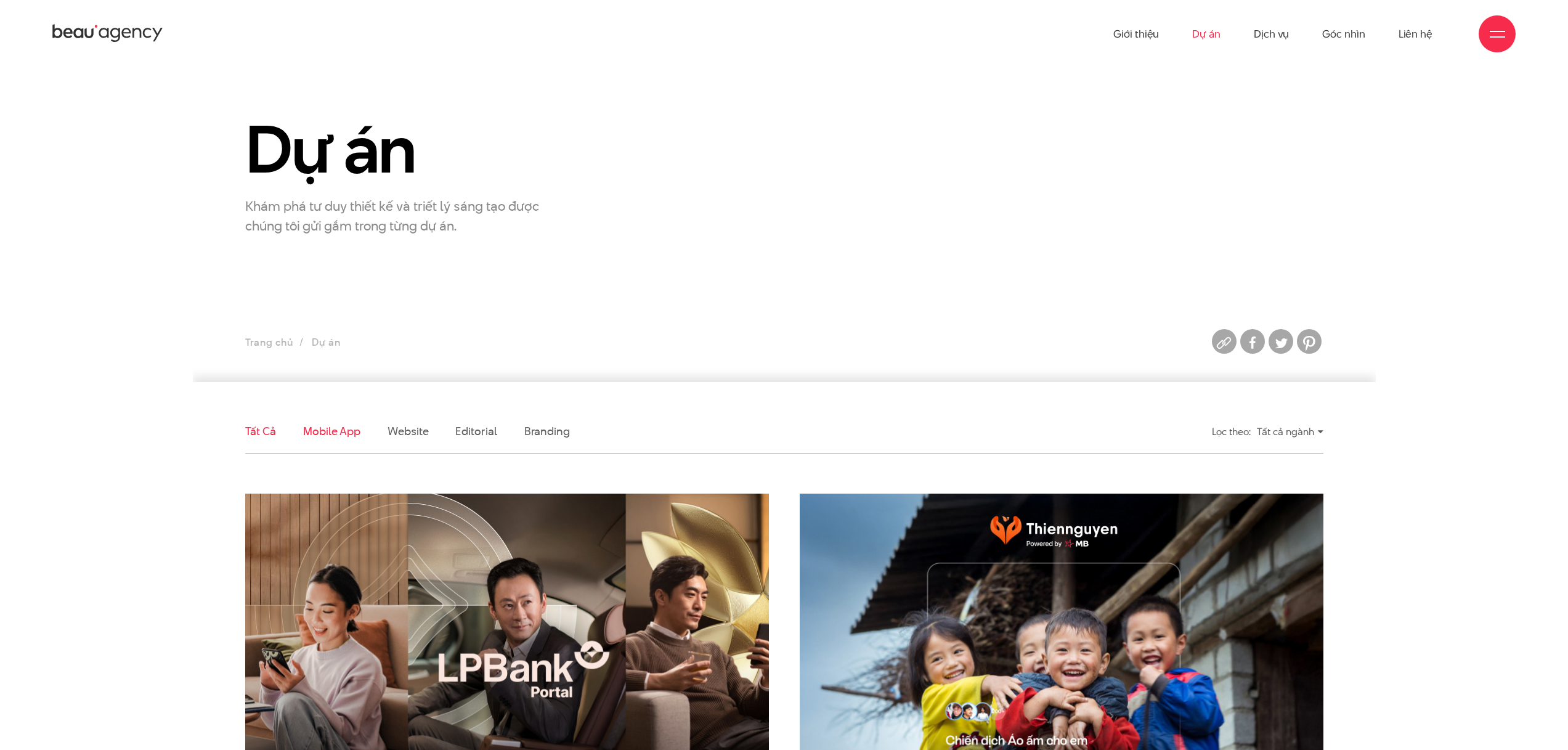
click at [330, 428] on link "Mobile app" at bounding box center [331, 431] width 57 height 15
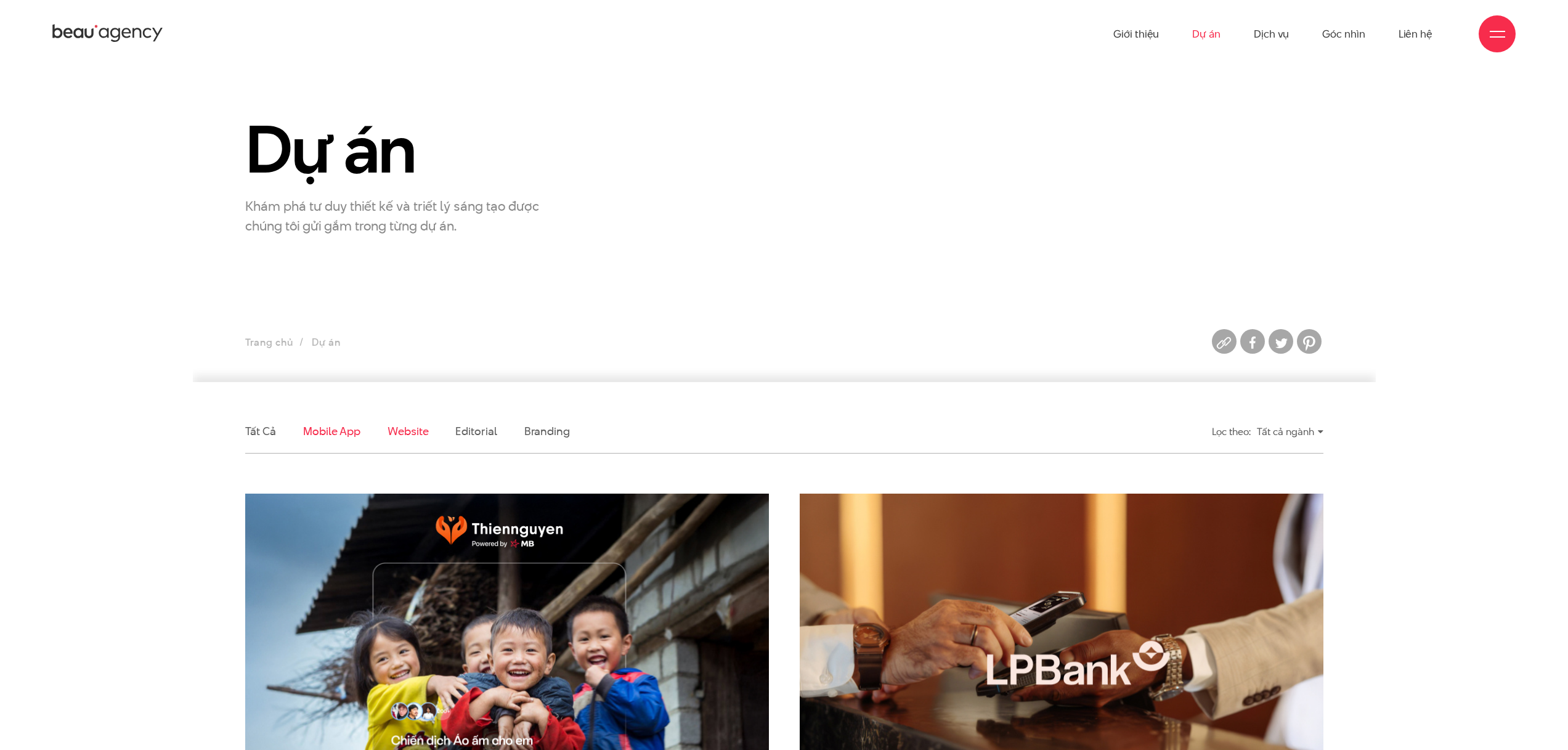
click at [393, 426] on link "Website" at bounding box center [408, 431] width 41 height 15
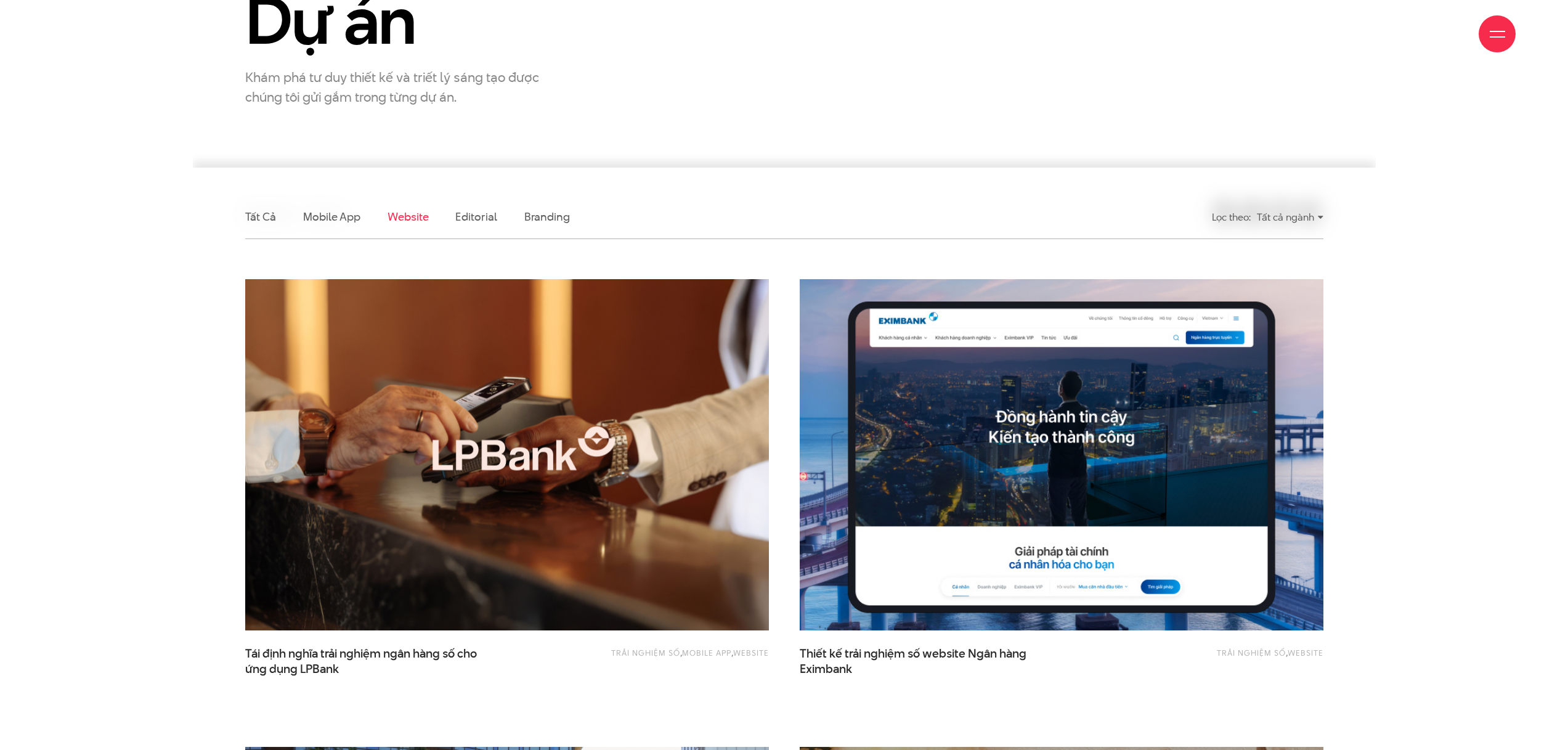
scroll to position [257, 0]
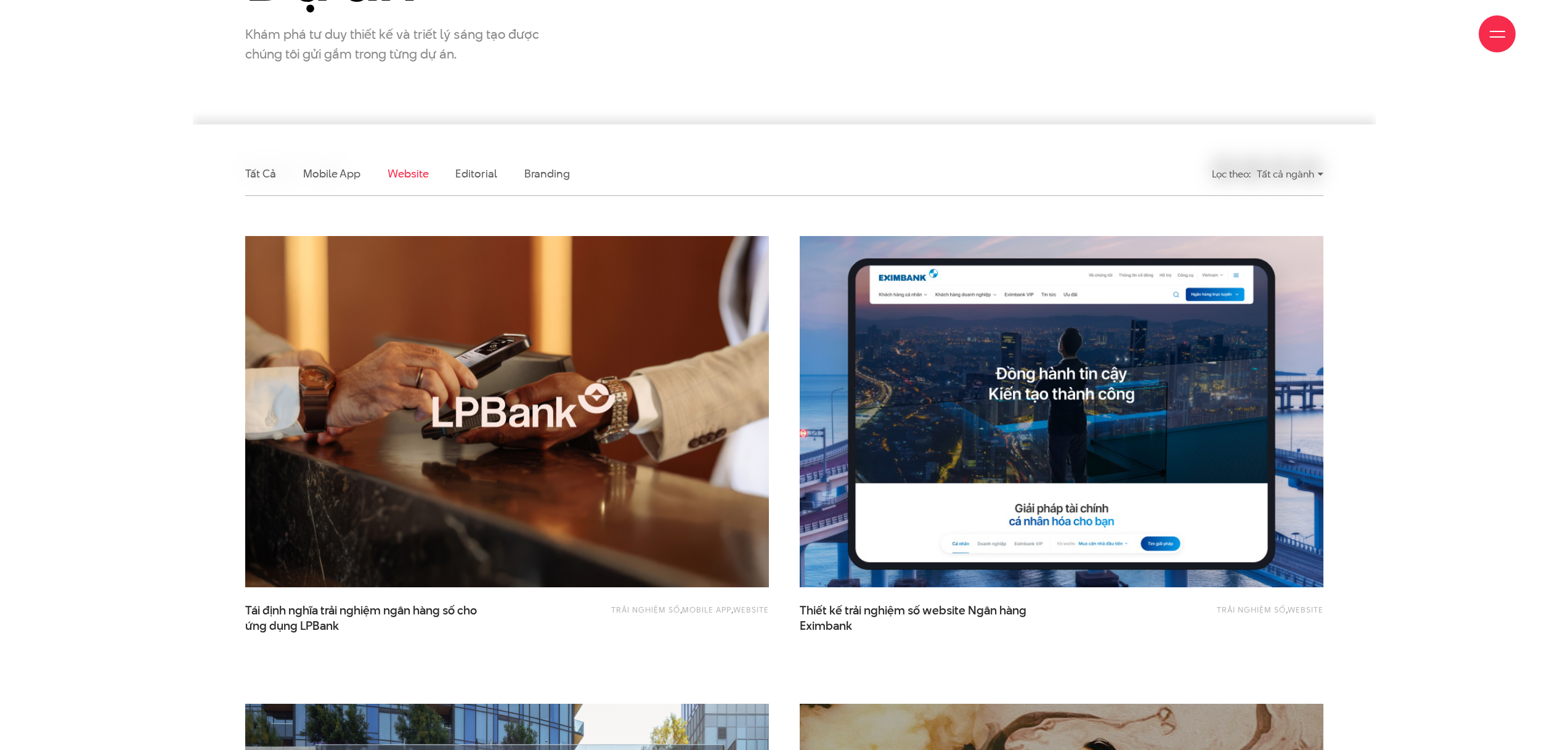
click at [980, 409] on img at bounding box center [1061, 412] width 576 height 386
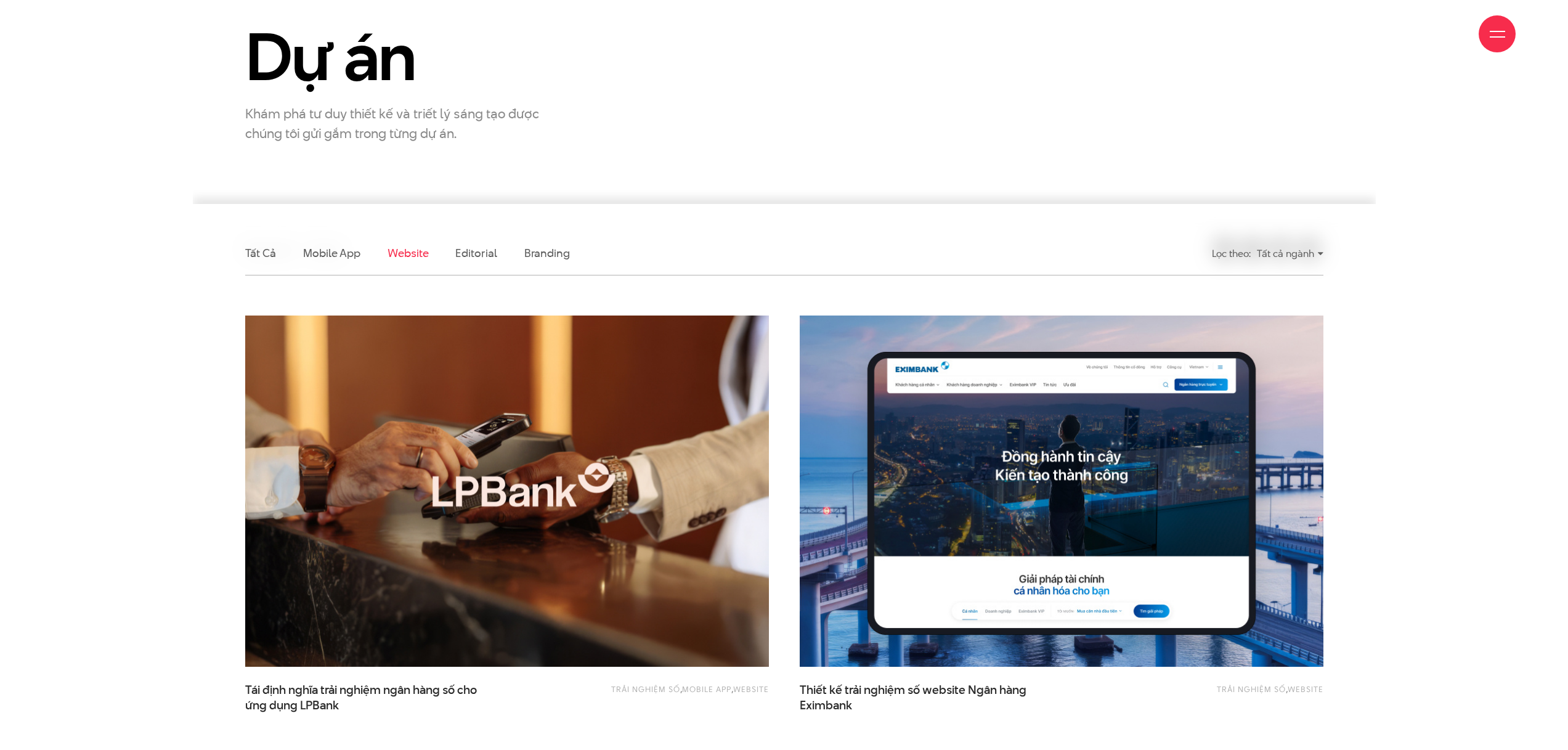
scroll to position [0, 0]
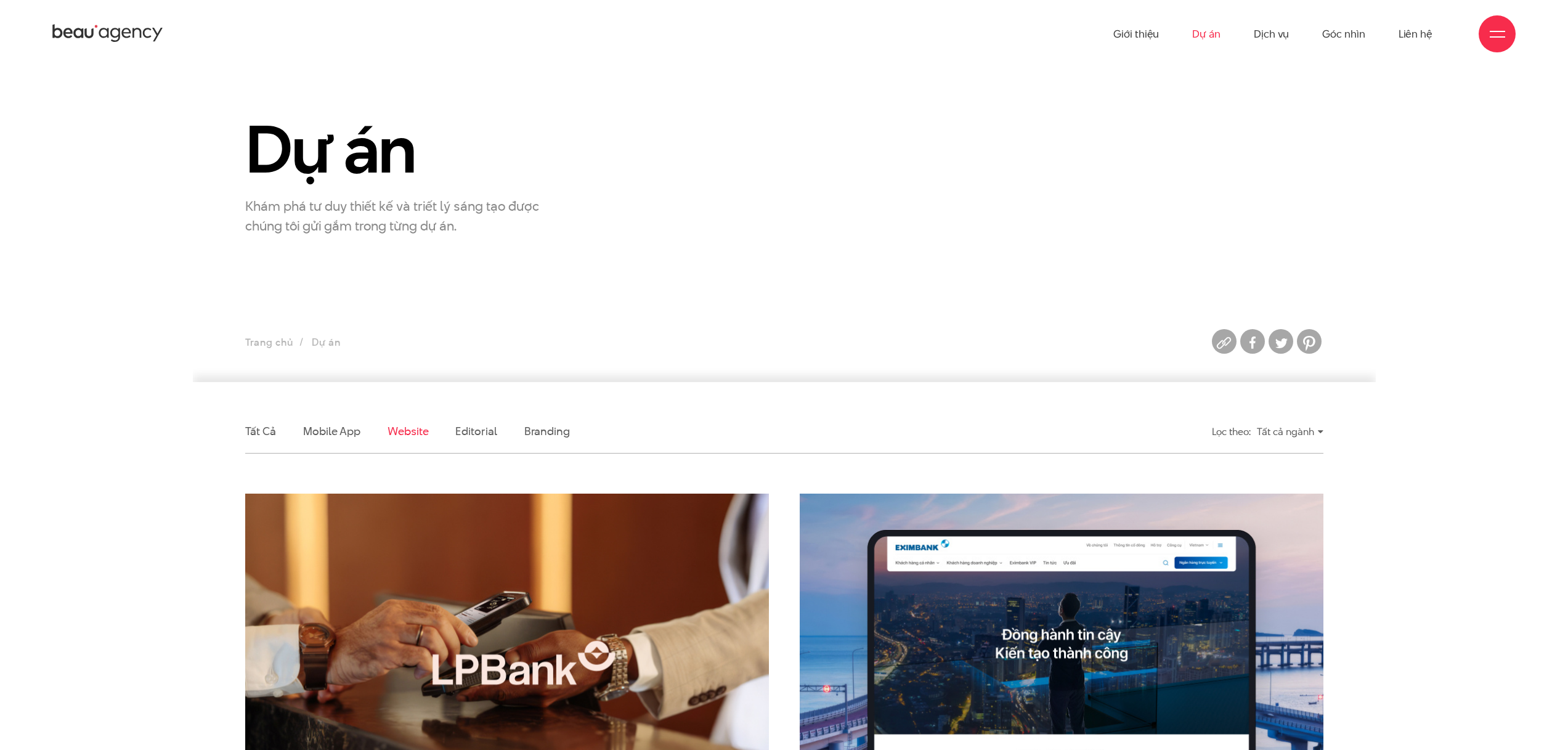
click at [126, 36] on icon at bounding box center [107, 33] width 111 height 21
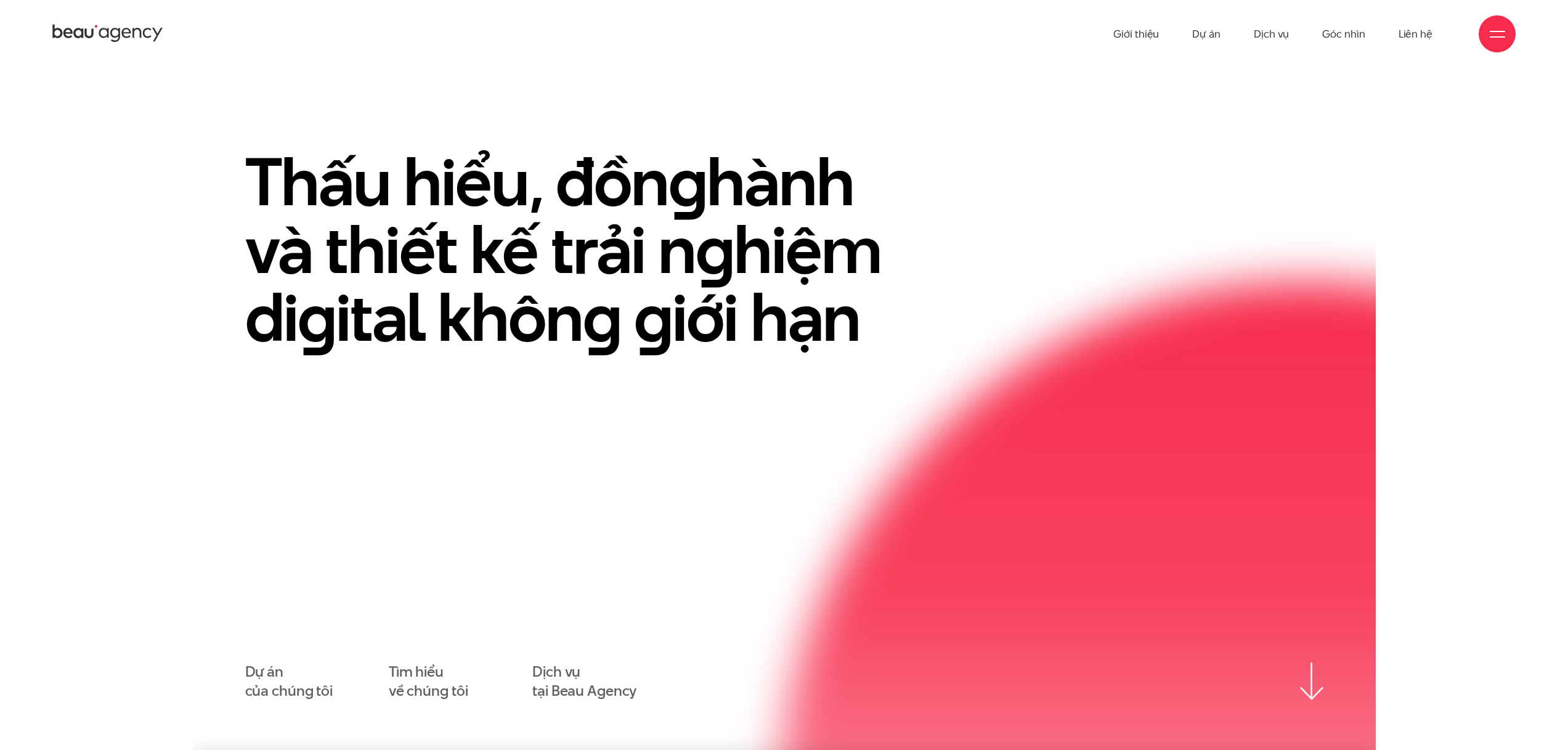
click at [115, 43] on icon at bounding box center [107, 33] width 111 height 21
